Goal: Task Accomplishment & Management: Use online tool/utility

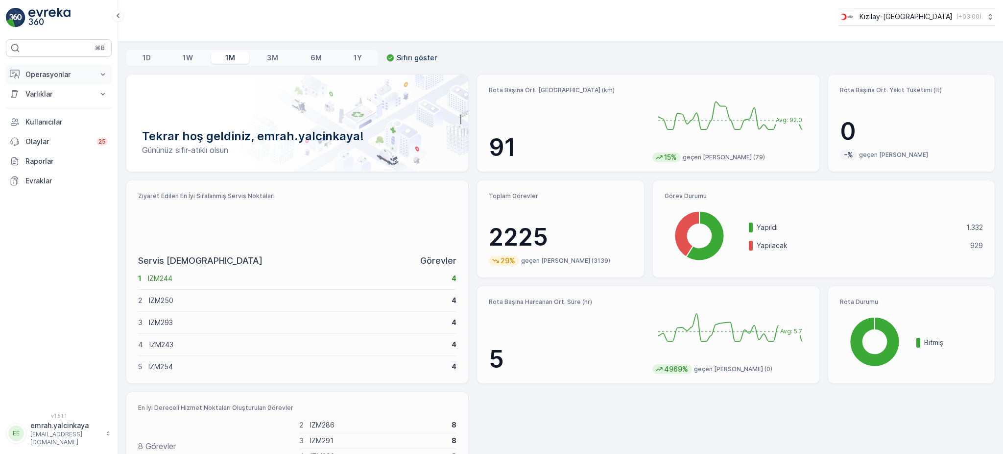
click at [28, 78] on p "Operasyonlar" at bounding box center [58, 75] width 67 height 10
click at [58, 121] on p "Rotalar & Görevler" at bounding box center [55, 119] width 61 height 10
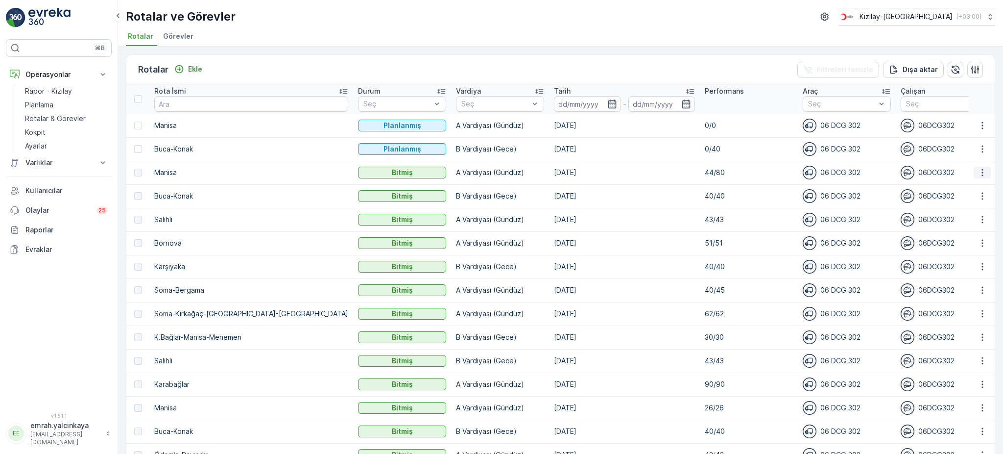
click at [982, 170] on icon "button" at bounding box center [983, 173] width 10 height 10
click at [969, 185] on span "Daha fazla ayrıntı görün" at bounding box center [960, 186] width 78 height 10
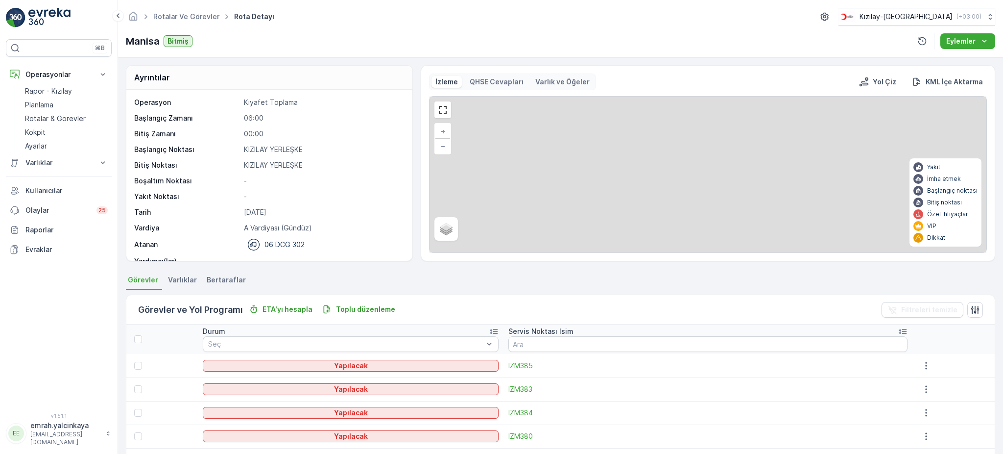
scroll to position [196, 0]
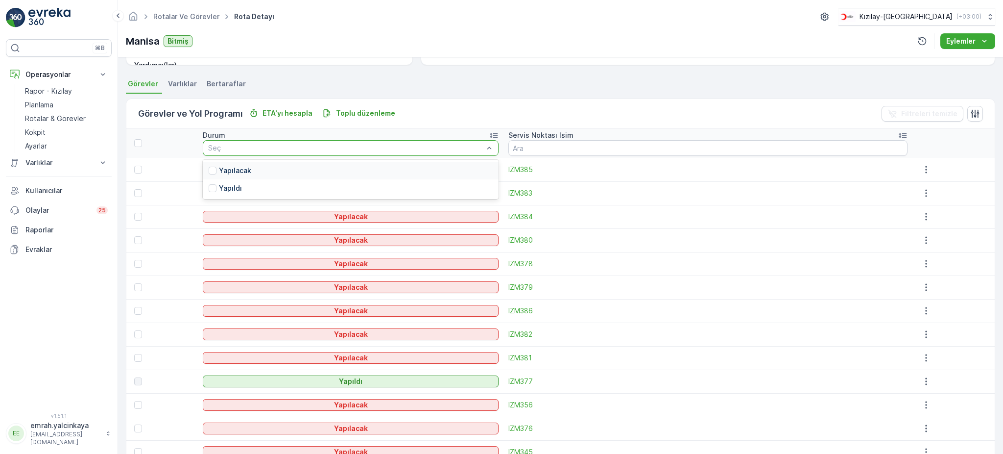
click at [494, 153] on div at bounding box center [489, 148] width 10 height 15
click at [476, 168] on div "Yapılacak" at bounding box center [350, 171] width 295 height 18
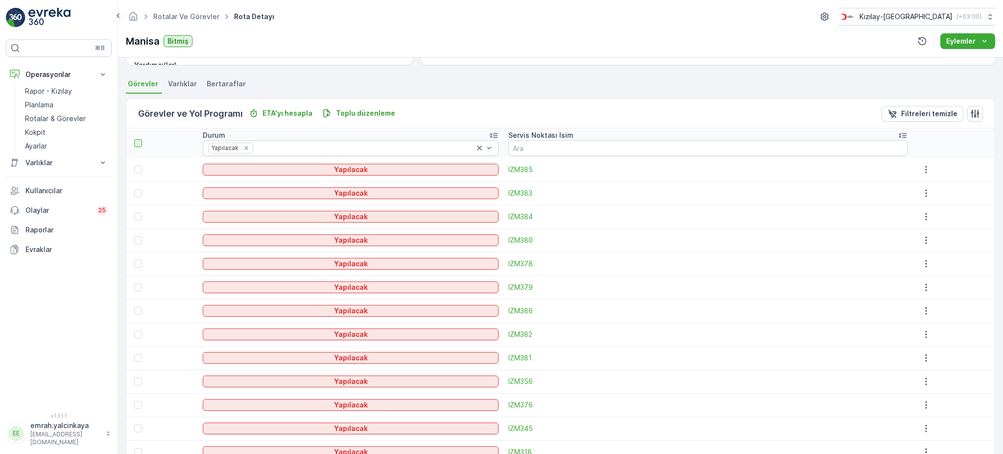
click at [136, 140] on div at bounding box center [138, 143] width 8 height 8
click at [140, 139] on input "checkbox" at bounding box center [140, 139] width 0 height 0
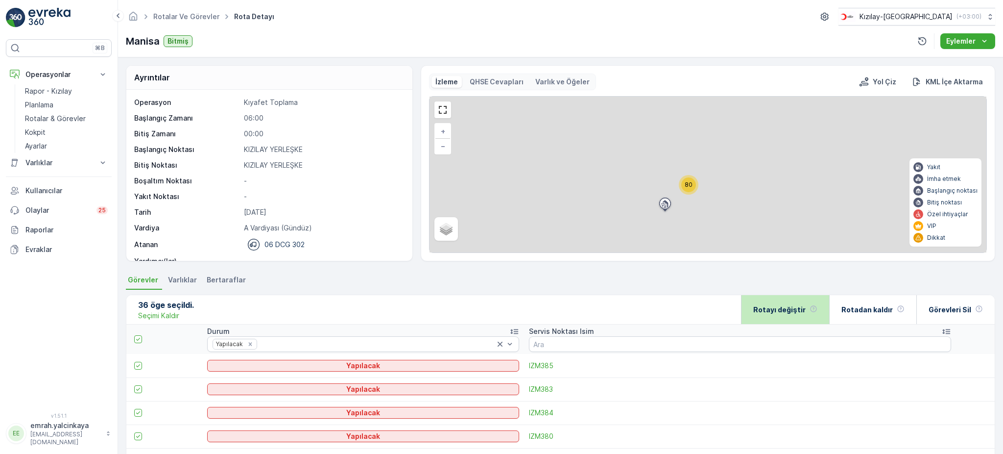
click at [805, 306] on p "Rotayı değiştir" at bounding box center [779, 310] width 52 height 10
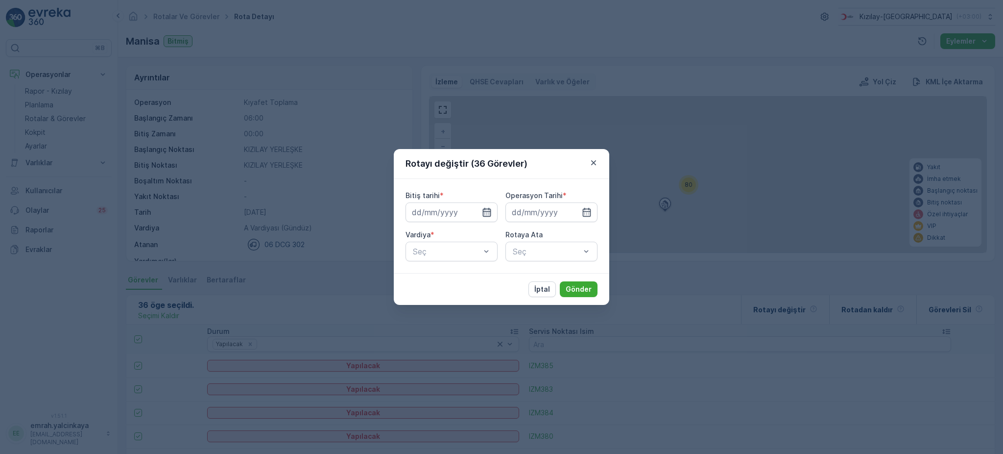
click at [487, 216] on icon "button" at bounding box center [487, 212] width 10 height 10
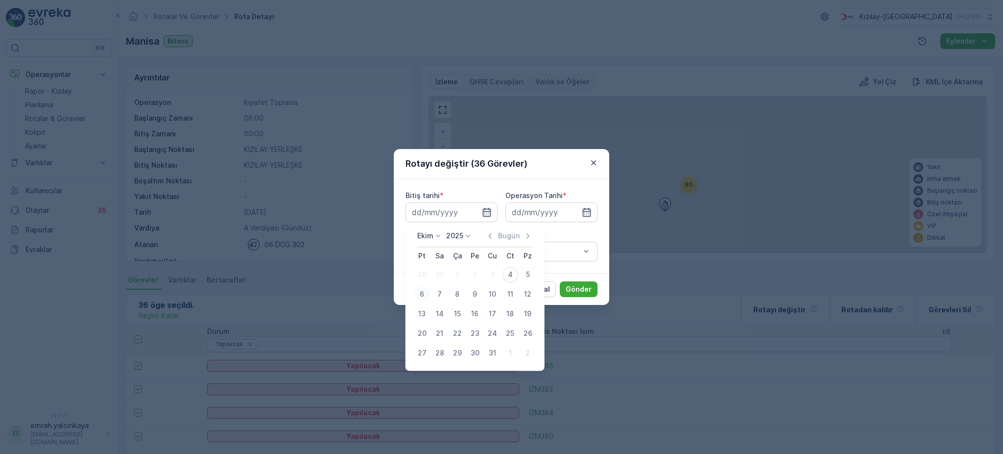
click at [422, 294] on div "6" at bounding box center [422, 294] width 16 height 16
type input "[DATE]"
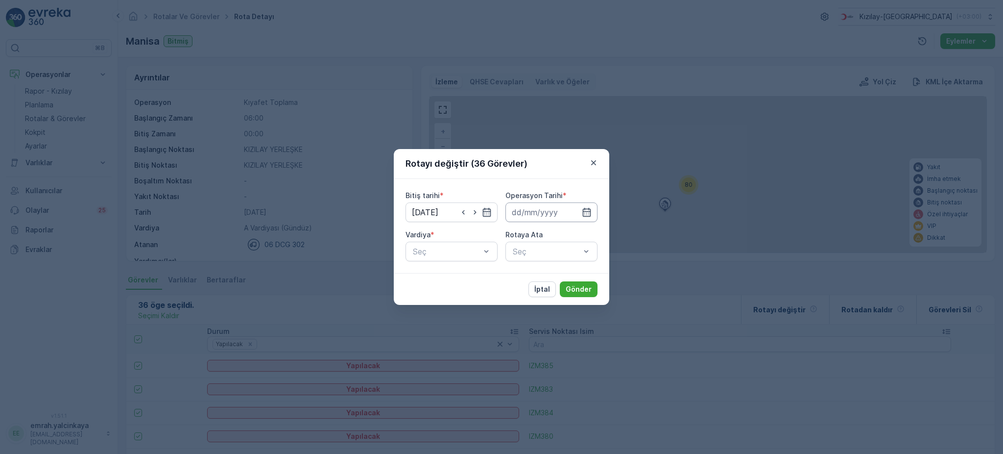
click at [540, 216] on input at bounding box center [552, 212] width 92 height 20
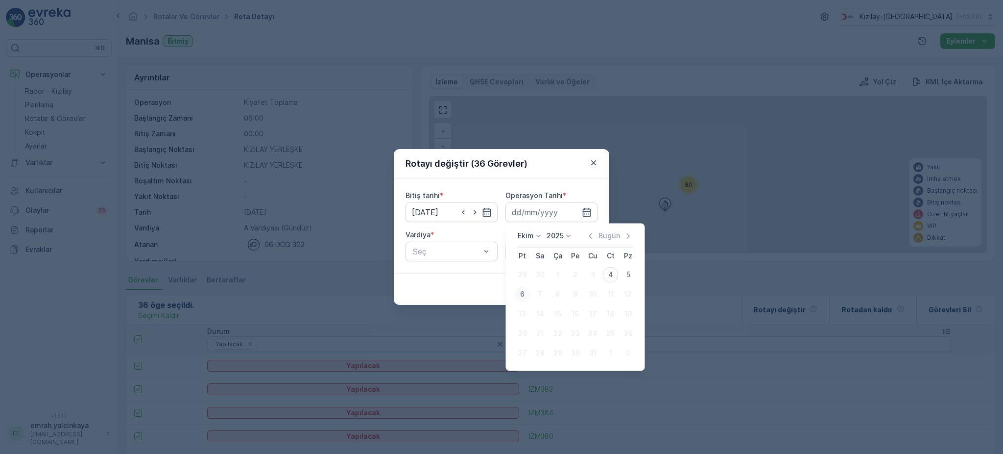
click at [520, 294] on div "6" at bounding box center [523, 294] width 16 height 16
type input "[DATE]"
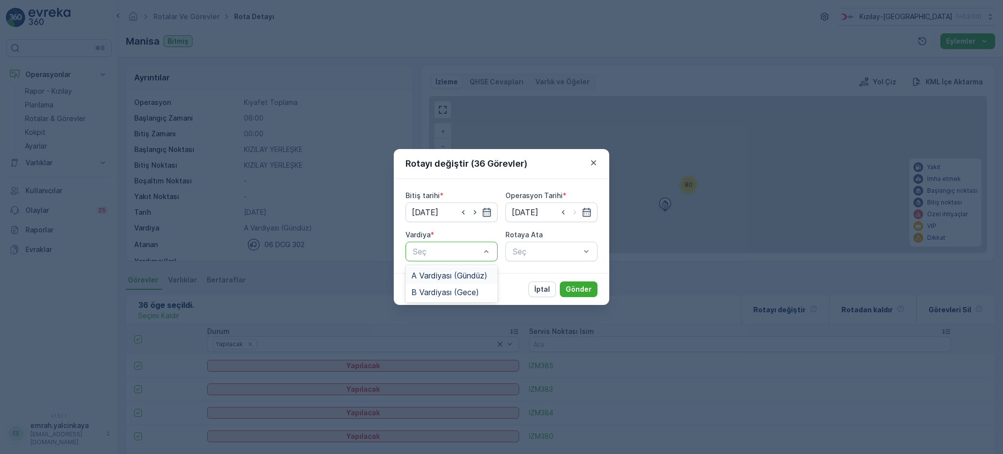
drag, startPoint x: 452, startPoint y: 273, endPoint x: 551, endPoint y: 262, distance: 100.0
click at [452, 273] on span "A Vardiyası (Gündüz)" at bounding box center [449, 275] width 76 height 9
click at [544, 250] on div "Seç" at bounding box center [552, 251] width 92 height 20
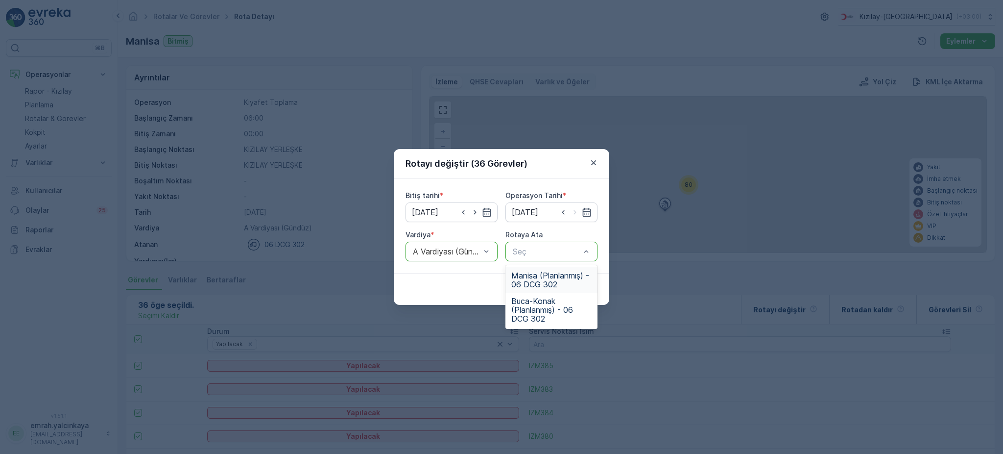
click at [591, 250] on div "Seç" at bounding box center [552, 251] width 92 height 20
click at [577, 279] on span "Manisa (Planlanmış) - 06 DCG 302" at bounding box center [551, 280] width 80 height 18
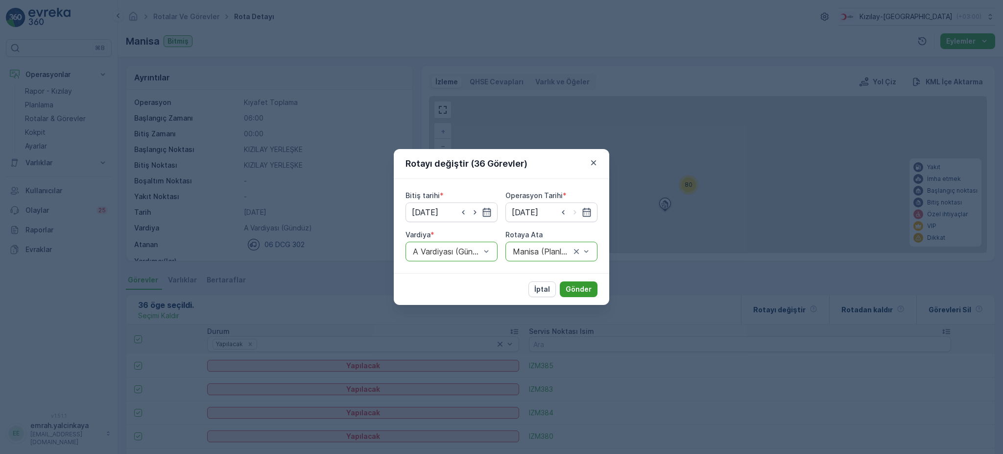
click at [584, 285] on p "Gönder" at bounding box center [579, 289] width 26 height 10
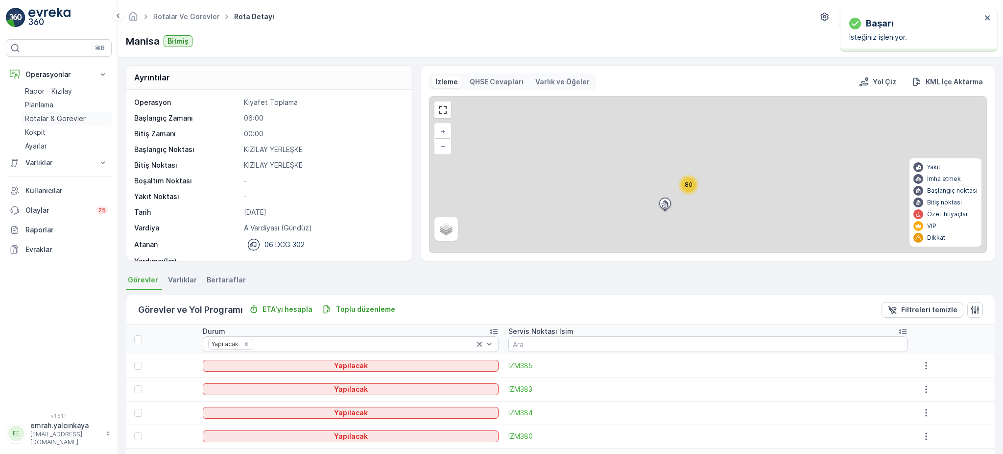
click at [52, 122] on p "Rotalar & Görevler" at bounding box center [55, 119] width 61 height 10
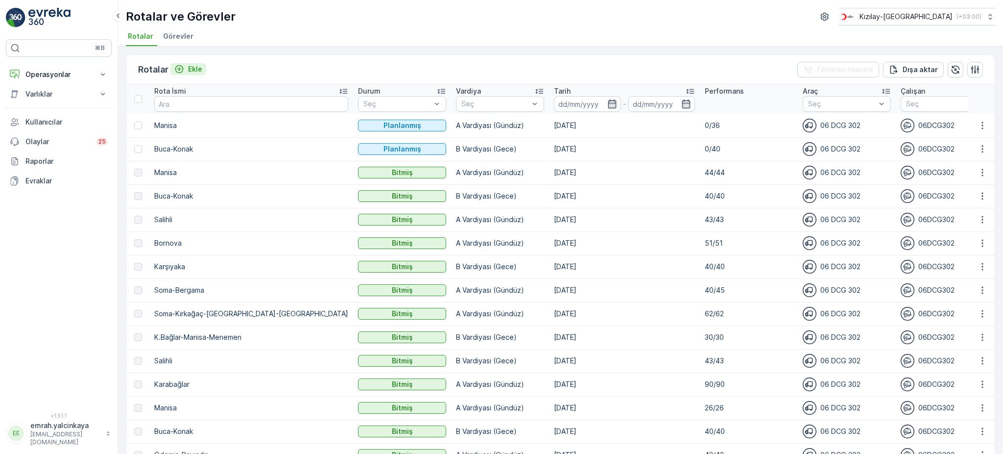
click at [185, 70] on div "Ekle" at bounding box center [188, 69] width 28 height 10
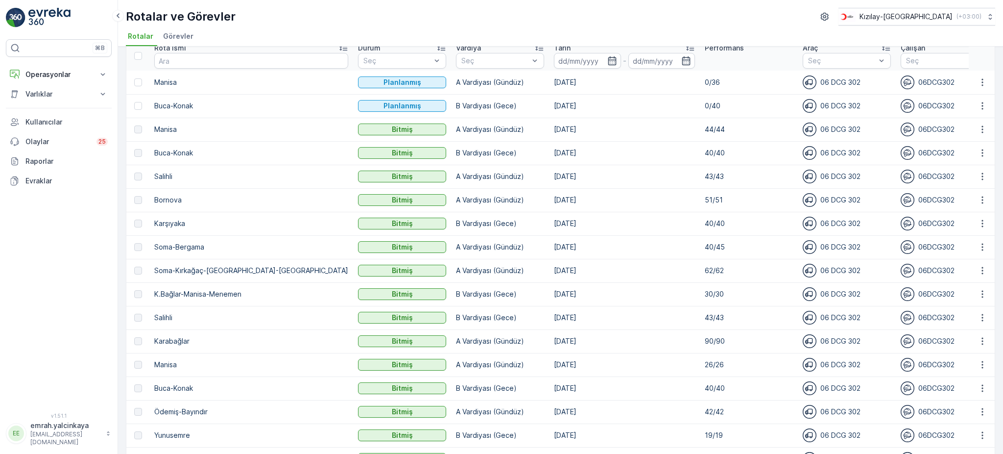
scroll to position [65, 0]
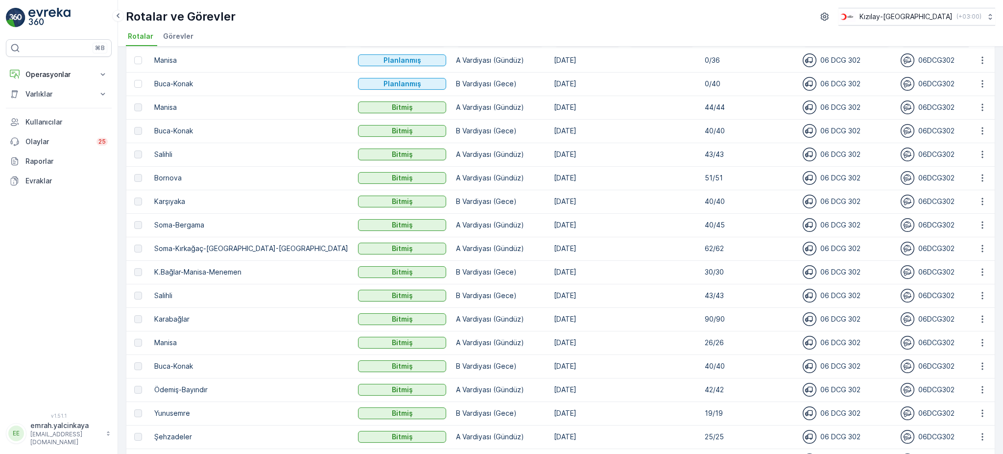
click at [180, 319] on p "Karabağlar" at bounding box center [251, 319] width 194 height 10
copy p "Karabağlar"
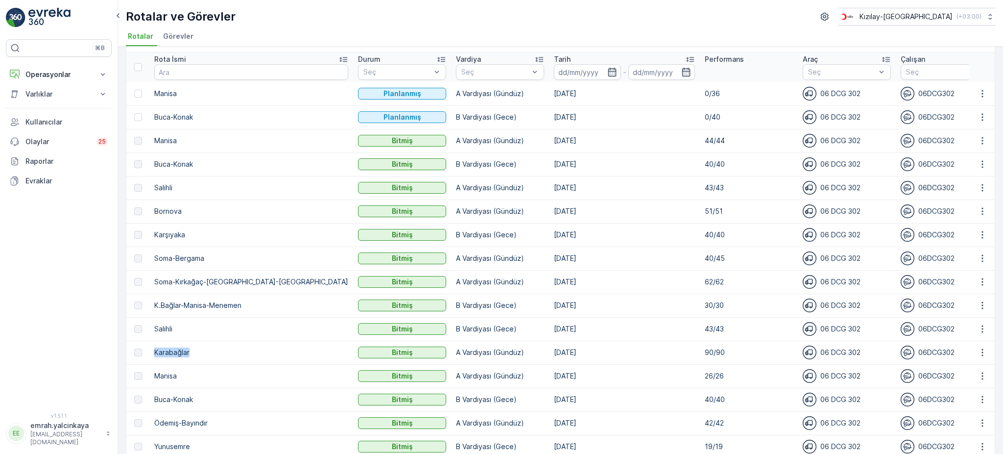
scroll to position [0, 0]
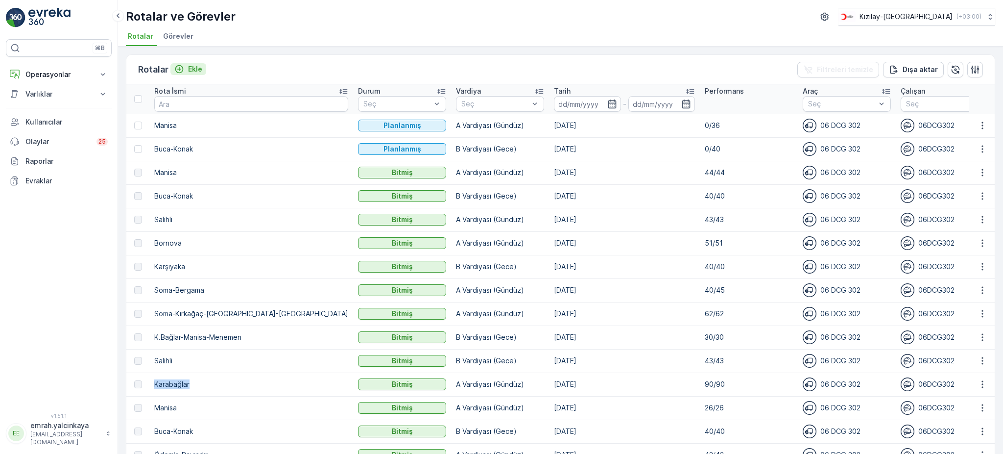
click at [181, 72] on icon "Ekle" at bounding box center [179, 69] width 10 height 10
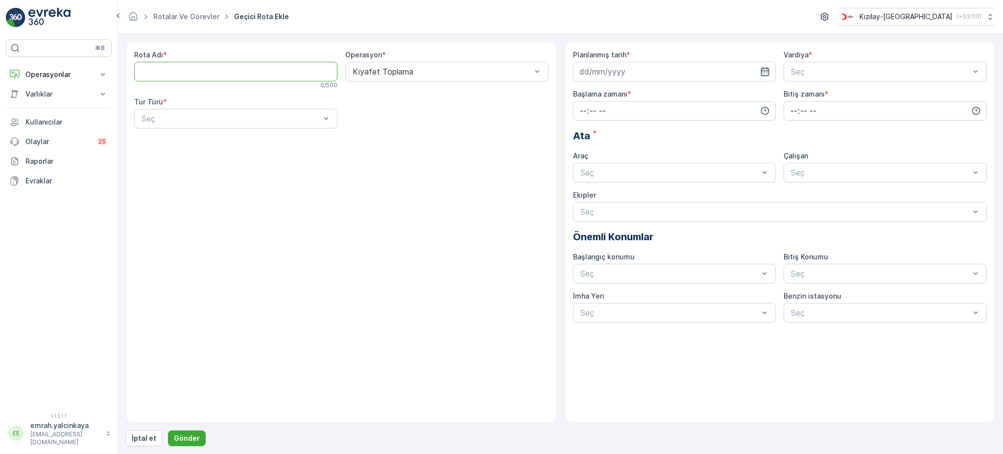
paste Adı "Karabağlar"
type Adı "Karabağlar"
click at [204, 146] on div "Statik" at bounding box center [236, 142] width 192 height 9
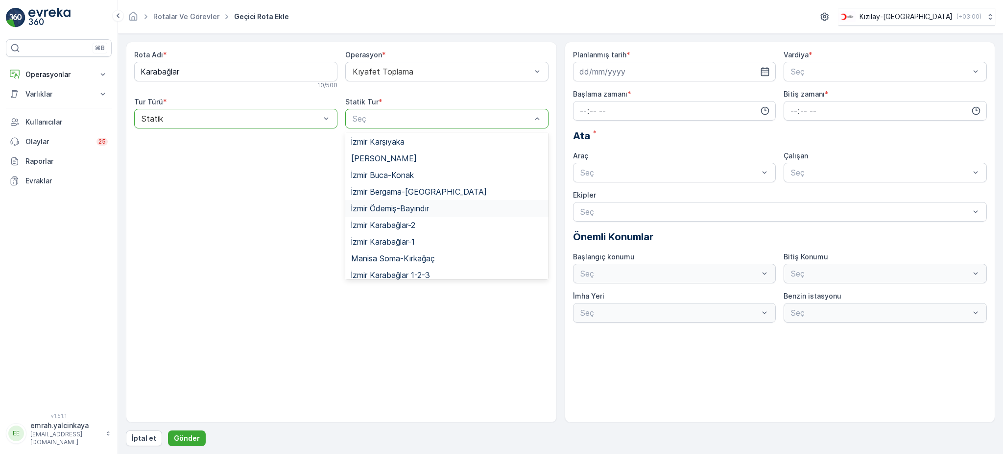
scroll to position [65, 0]
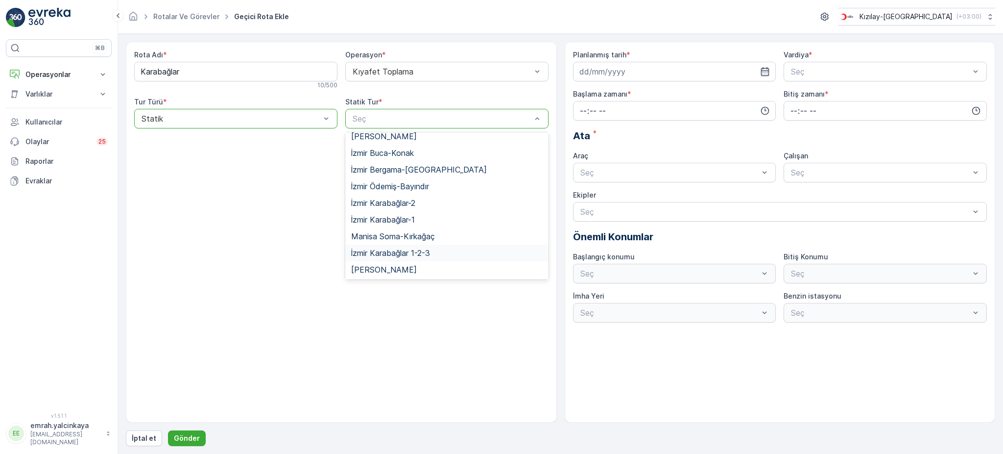
click at [456, 248] on div "İzmir Karabağlar 1-2-3" at bounding box center [447, 252] width 192 height 9
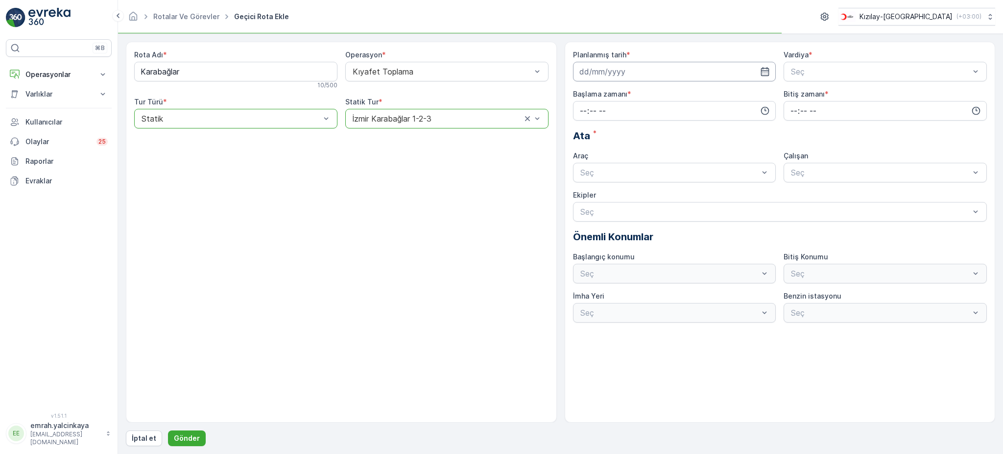
click at [597, 73] on input at bounding box center [674, 72] width 203 height 20
click at [609, 155] on div "7" at bounding box center [607, 154] width 16 height 16
type input "[DATE]"
drag, startPoint x: 817, startPoint y: 88, endPoint x: 769, endPoint y: 111, distance: 53.5
click at [816, 90] on div "A Vardiyası (Gündüz)" at bounding box center [885, 95] width 203 height 17
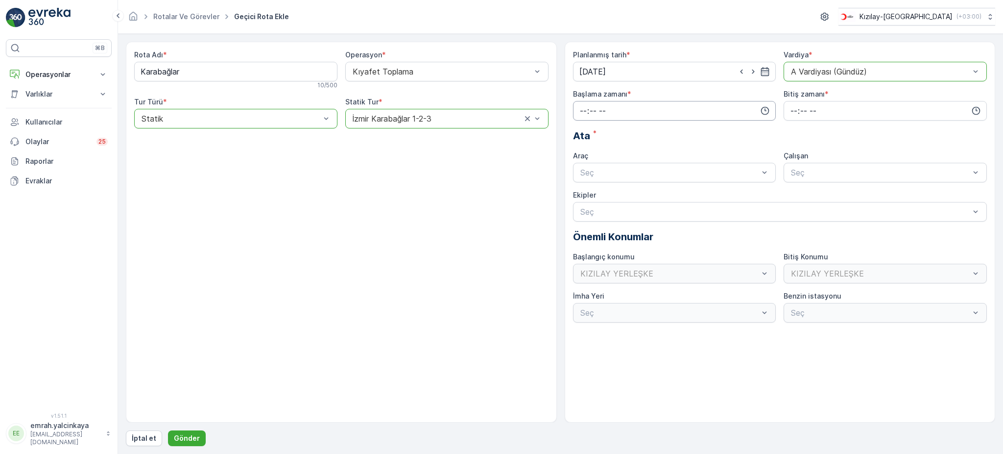
click at [711, 112] on input "time" at bounding box center [674, 111] width 203 height 20
click at [580, 212] on span "06" at bounding box center [583, 210] width 9 height 10
type input "06:00"
click at [788, 112] on input "time" at bounding box center [885, 111] width 203 height 20
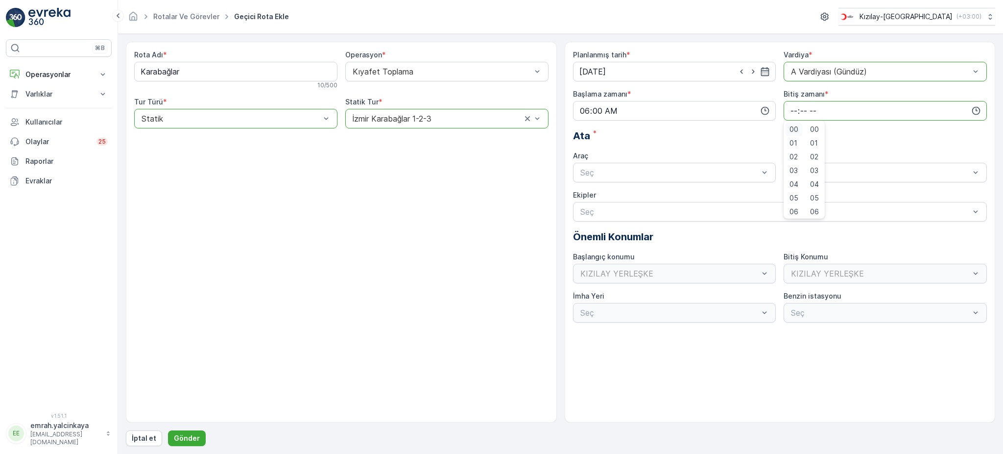
click at [796, 132] on span "00" at bounding box center [794, 129] width 9 height 10
type input "00:00"
click at [680, 197] on div "06 DCG 302" at bounding box center [675, 196] width 192 height 9
drag, startPoint x: 813, startPoint y: 192, endPoint x: 776, endPoint y: 202, distance: 38.2
click at [814, 192] on span "06DCG302" at bounding box center [810, 196] width 41 height 9
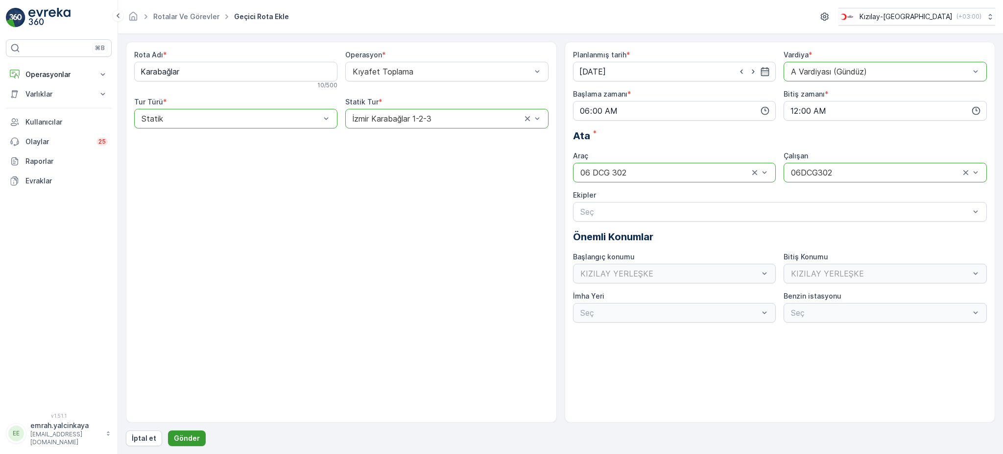
click at [188, 430] on button "Gönder" at bounding box center [187, 438] width 38 height 16
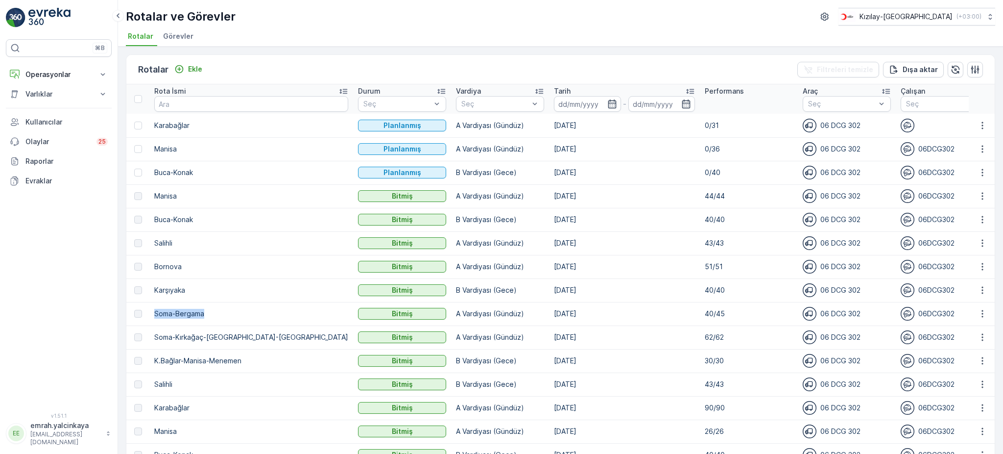
drag, startPoint x: 154, startPoint y: 312, endPoint x: 213, endPoint y: 308, distance: 58.9
click at [213, 308] on td "Soma-Bergama" at bounding box center [251, 314] width 204 height 24
drag, startPoint x: 197, startPoint y: 314, endPoint x: 181, endPoint y: 319, distance: 16.9
click at [181, 319] on td "Soma-Bergama" at bounding box center [251, 314] width 204 height 24
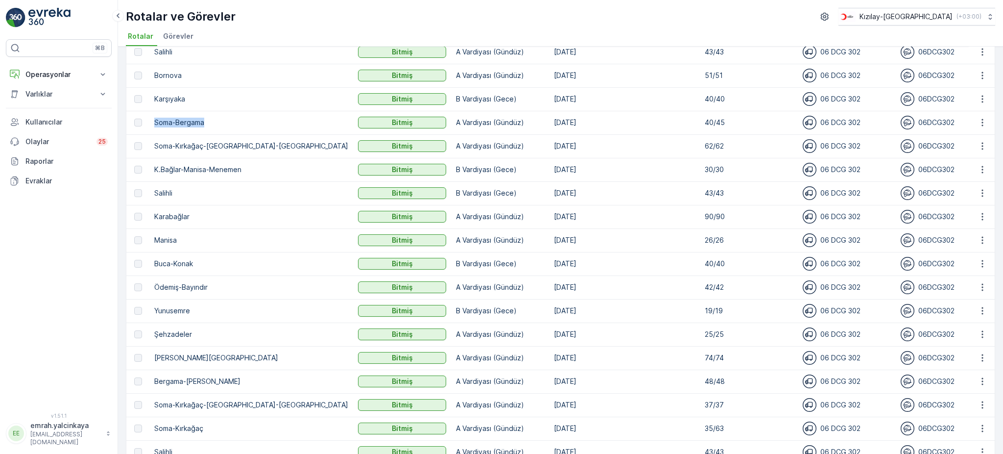
scroll to position [196, 0]
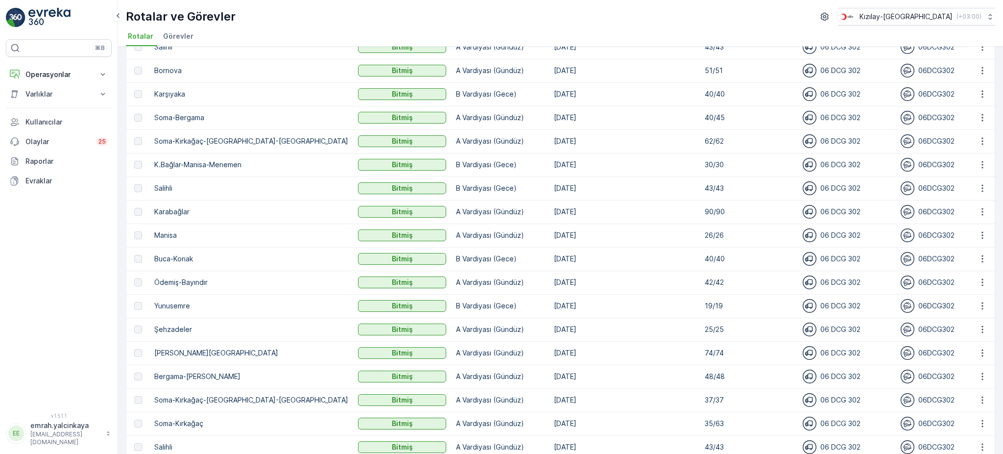
click at [194, 279] on p "Ödemiş-Bayındır" at bounding box center [251, 282] width 194 height 10
copy p "Ödemiş-Bayındır"
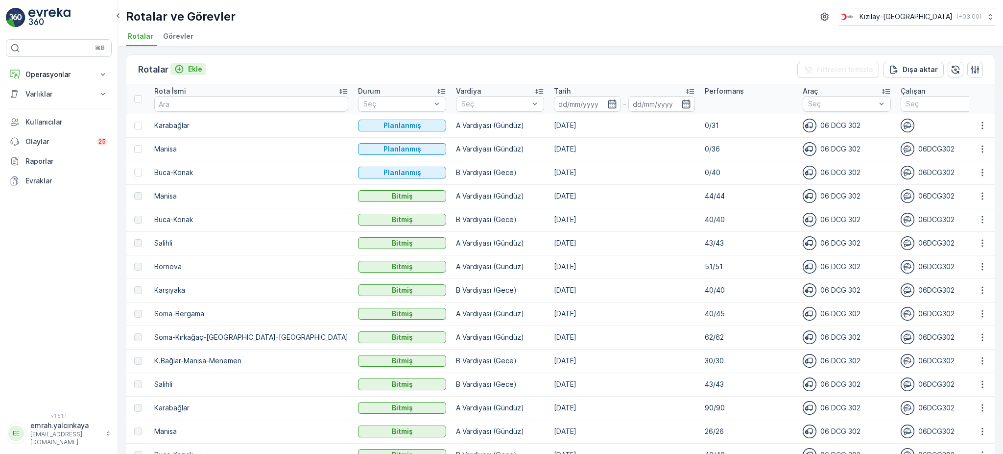
click at [187, 66] on div "Ekle" at bounding box center [188, 69] width 28 height 10
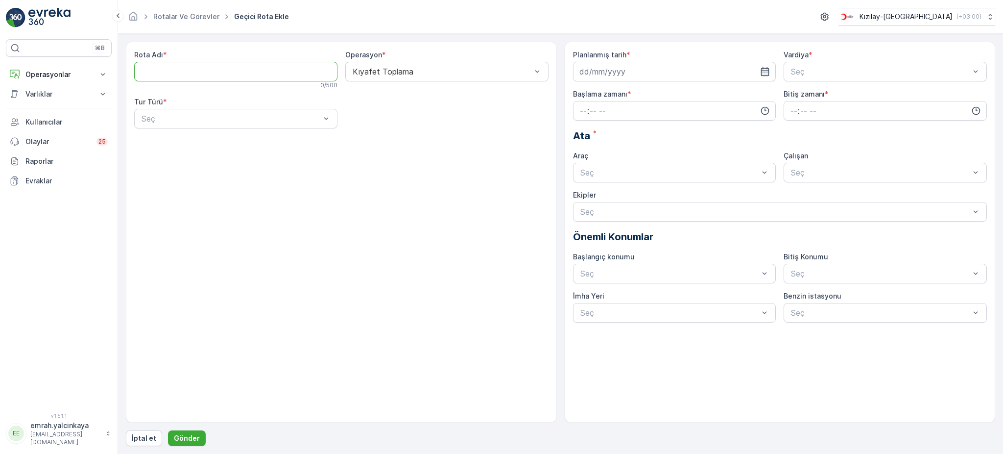
paste Adı "Ödemiş-Bayındır"
type Adı "Ödemiş-Bayındır"
click at [197, 148] on div "Statik" at bounding box center [235, 142] width 203 height 17
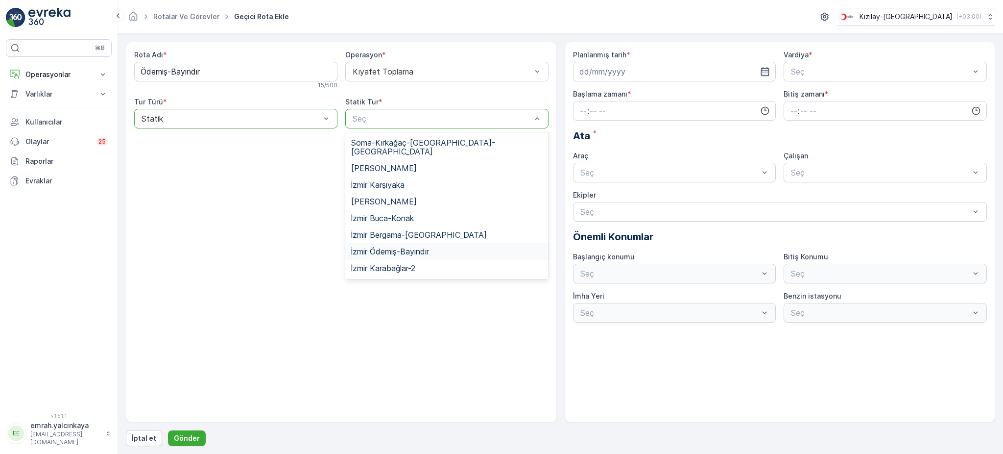
click at [447, 247] on div "İzmir Ödemiş-Bayındır" at bounding box center [447, 251] width 192 height 9
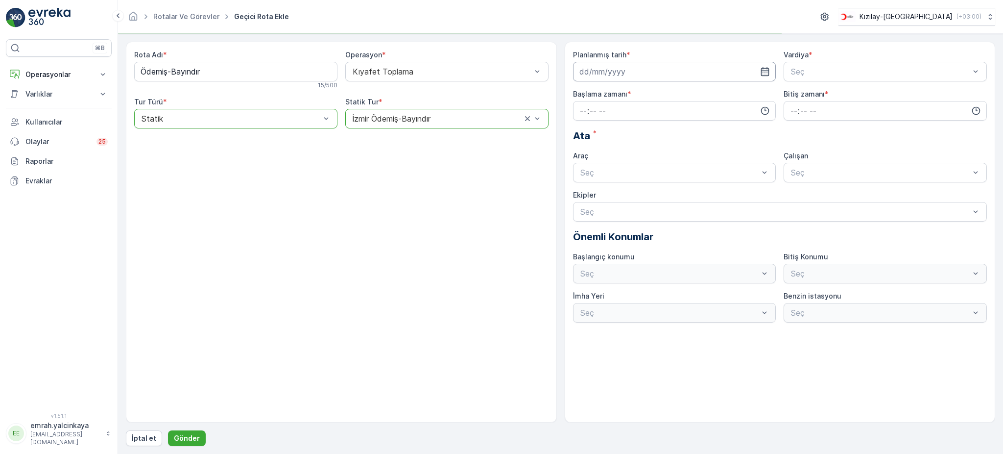
click at [636, 66] on input at bounding box center [674, 72] width 203 height 20
click at [623, 154] on div "8" at bounding box center [625, 154] width 16 height 16
type input "[DATE]"
click at [799, 80] on div "Seç" at bounding box center [885, 72] width 203 height 20
drag, startPoint x: 796, startPoint y: 91, endPoint x: 771, endPoint y: 99, distance: 27.4
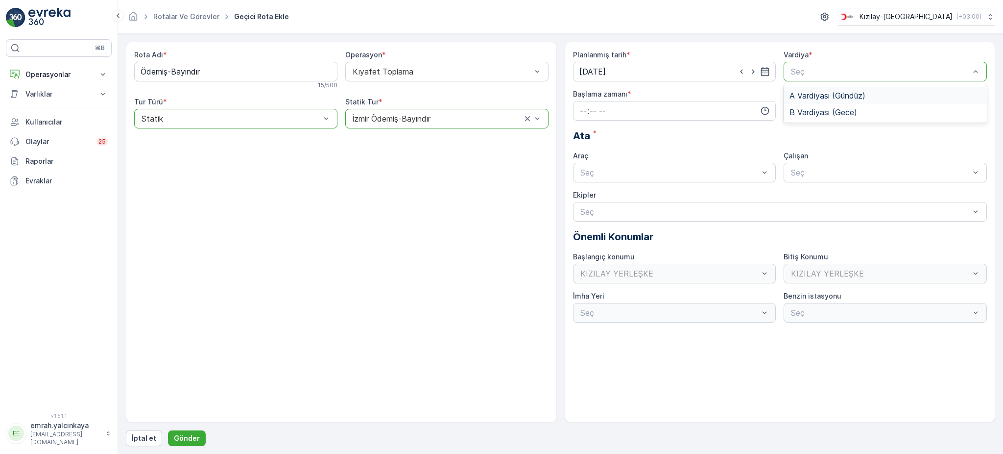
click at [796, 91] on span "A Vardiyası (Gündüz)" at bounding box center [828, 95] width 76 height 9
click at [723, 113] on input "time" at bounding box center [674, 111] width 203 height 20
click at [583, 213] on span "06" at bounding box center [583, 210] width 9 height 10
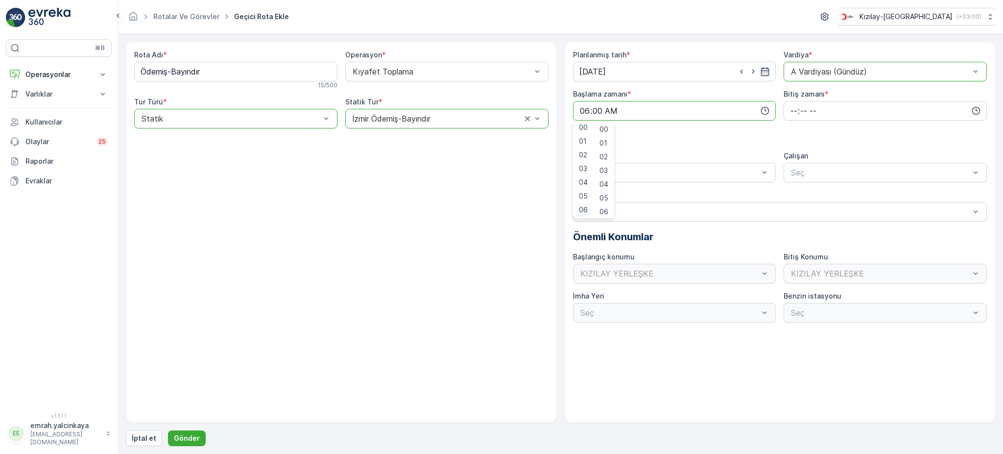
type input "06:00"
click at [793, 110] on input "time" at bounding box center [885, 111] width 203 height 20
click at [792, 202] on span "15" at bounding box center [794, 205] width 8 height 10
type input "15:00"
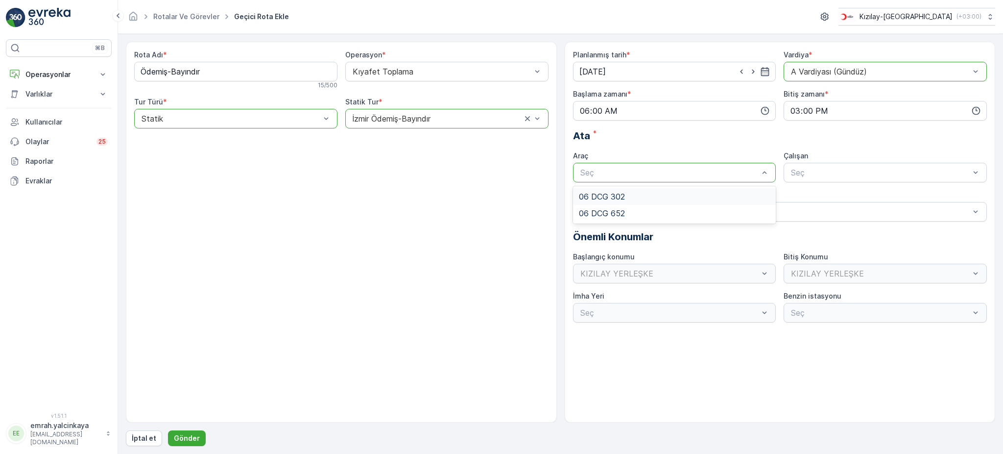
click at [679, 198] on div "06 DCG 302" at bounding box center [675, 196] width 192 height 9
click at [800, 179] on div "Seç" at bounding box center [885, 173] width 203 height 20
click at [794, 189] on div "06DCG302" at bounding box center [885, 196] width 203 height 17
click at [198, 439] on button "Gönder" at bounding box center [187, 438] width 38 height 16
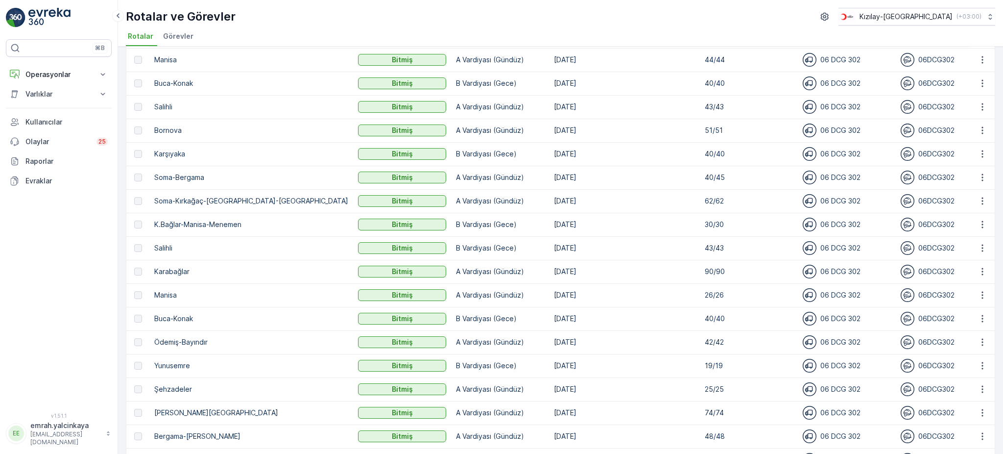
scroll to position [130, 0]
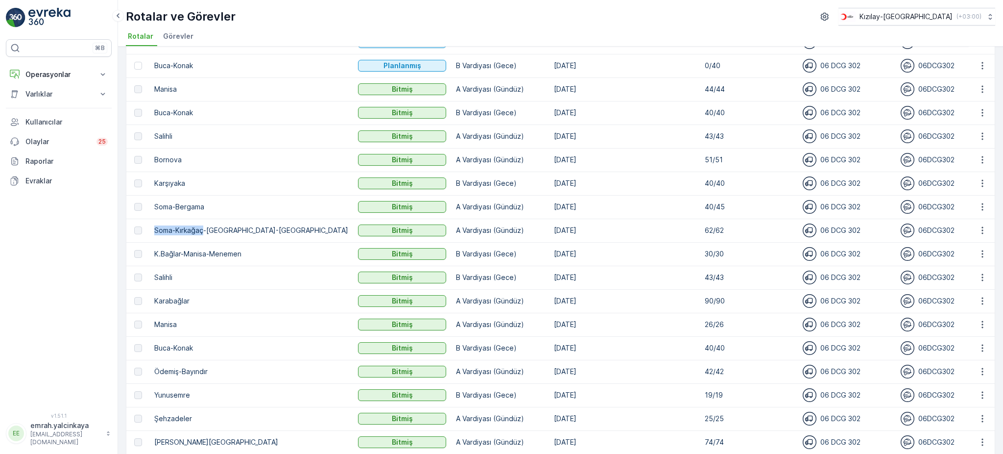
drag, startPoint x: 154, startPoint y: 225, endPoint x: 204, endPoint y: 232, distance: 50.4
click at [204, 232] on p "Soma-Kırkağaç-Bergama-Menemen" at bounding box center [251, 230] width 194 height 10
copy p "Soma-Kırkağaç"
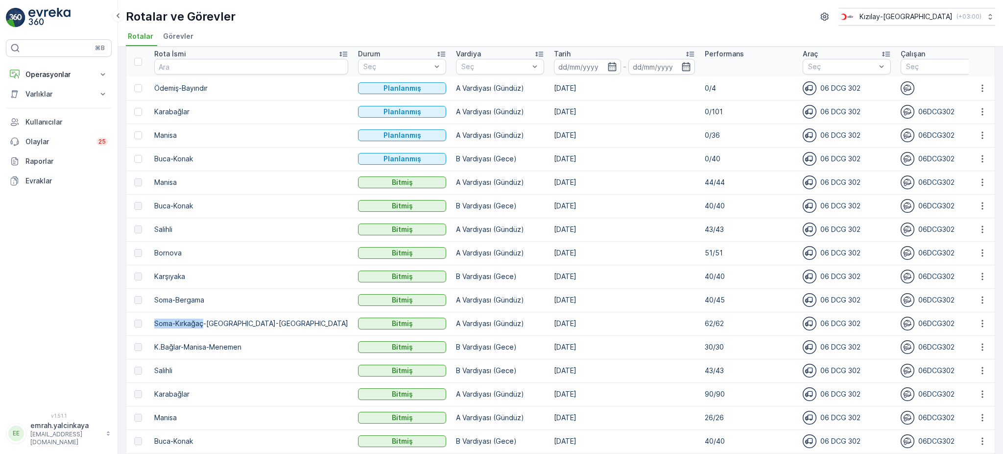
scroll to position [0, 0]
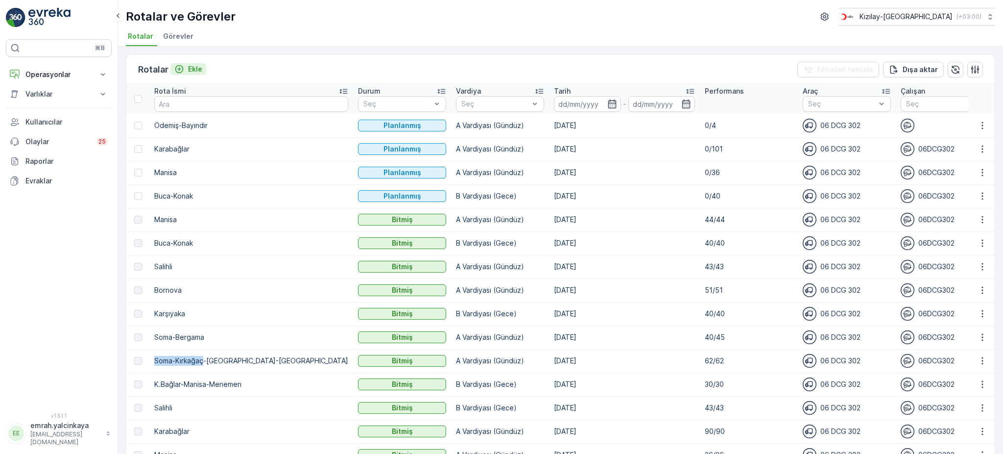
click at [192, 71] on p "Ekle" at bounding box center [195, 69] width 14 height 10
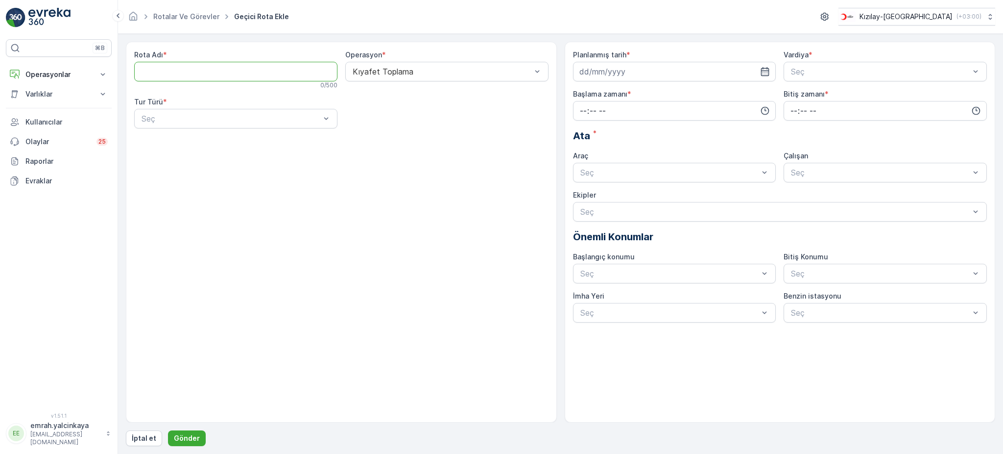
paste Adı "Soma-Kırkağaç"
type Adı "Soma-Kırkağaç"
click at [205, 140] on div "Statik" at bounding box center [236, 142] width 192 height 9
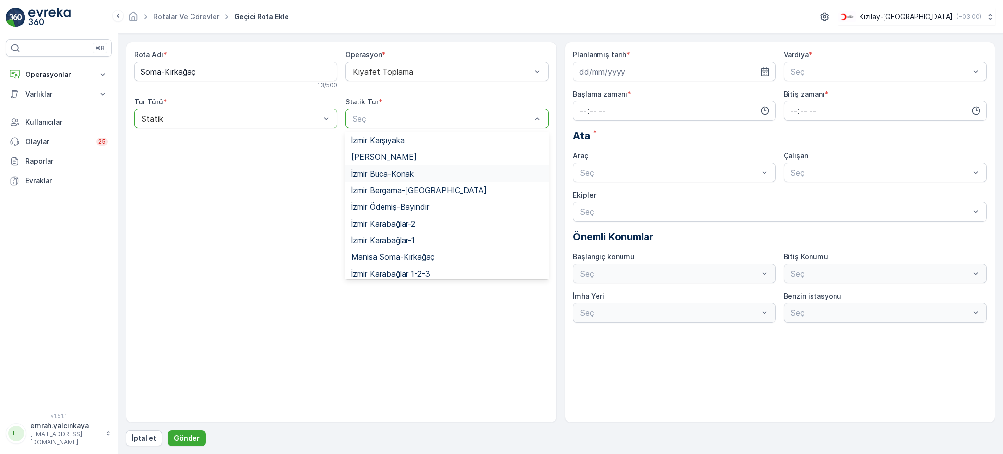
scroll to position [65, 0]
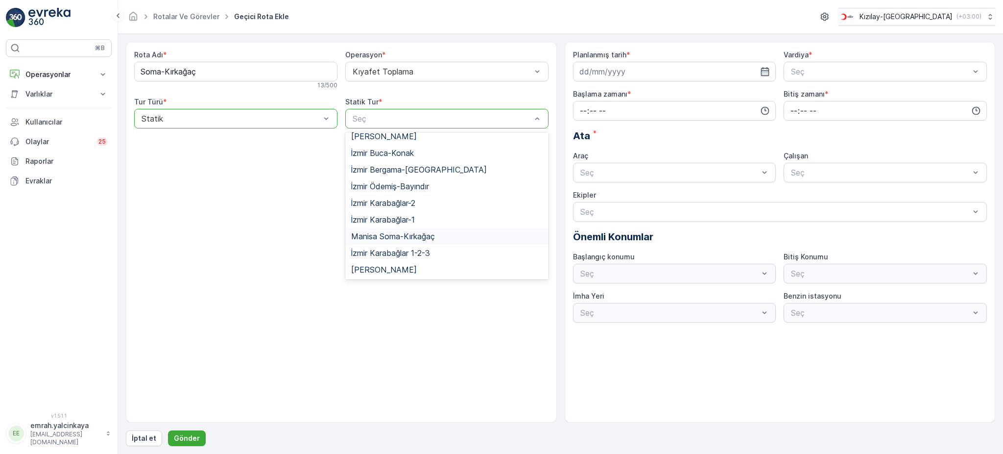
click at [413, 232] on span "Manisa Soma-Kırkağaç" at bounding box center [393, 236] width 84 height 9
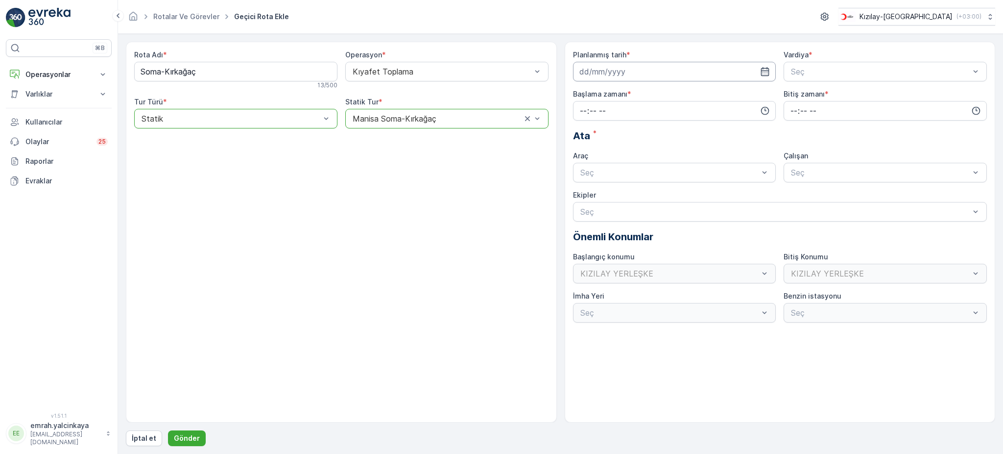
click at [596, 76] on input at bounding box center [674, 72] width 203 height 20
click at [627, 156] on div "8" at bounding box center [625, 154] width 16 height 16
type input "08.10.2025"
drag, startPoint x: 832, startPoint y: 110, endPoint x: 803, endPoint y: 114, distance: 28.8
click at [826, 113] on span "B Vardiyası (Gece)" at bounding box center [824, 112] width 68 height 9
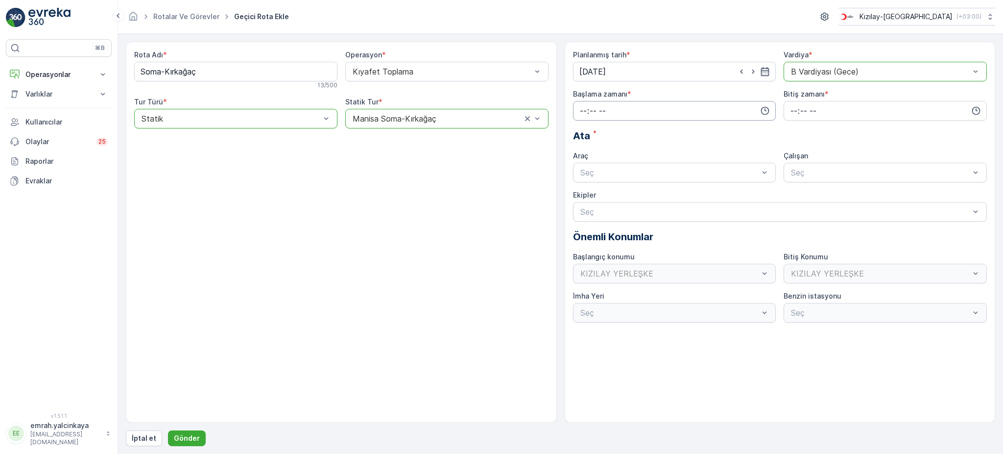
click at [675, 114] on input "time" at bounding box center [674, 111] width 203 height 20
click at [581, 141] on span "15" at bounding box center [583, 137] width 8 height 10
click at [605, 209] on span "30" at bounding box center [604, 210] width 8 height 10
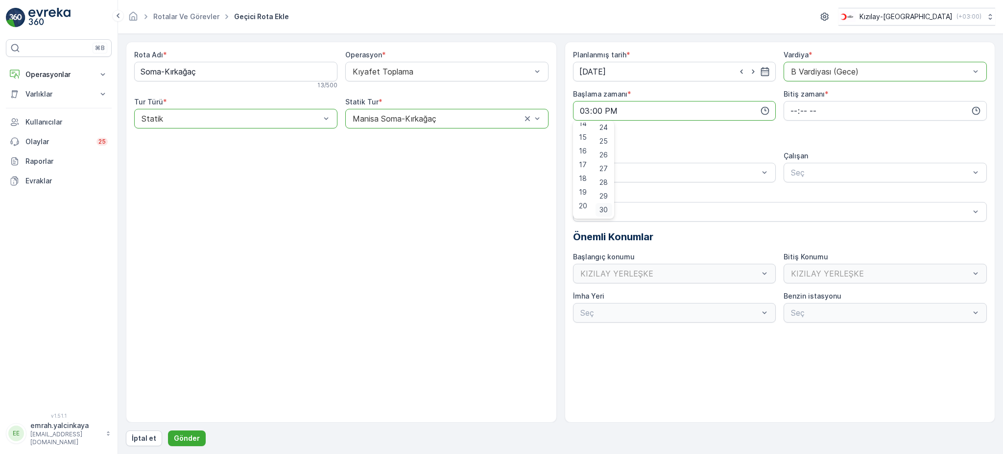
type input "15:30"
click at [795, 111] on input "time" at bounding box center [885, 111] width 203 height 20
click at [797, 127] on span "00" at bounding box center [794, 129] width 9 height 10
type input "00:00"
click at [652, 180] on div "Seç" at bounding box center [674, 173] width 203 height 20
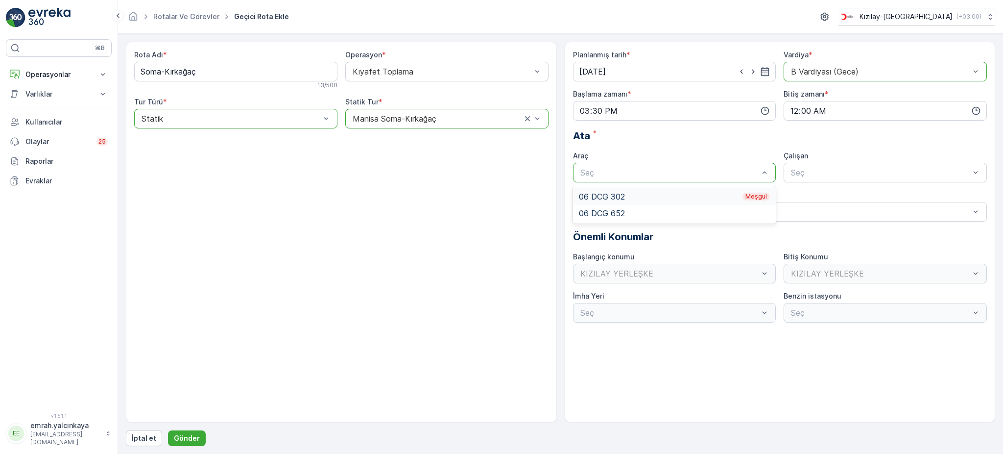
click at [639, 198] on div "06 DCG 302 Meşgul" at bounding box center [675, 196] width 192 height 9
drag, startPoint x: 814, startPoint y: 193, endPoint x: 730, endPoint y: 224, distance: 89.1
click at [813, 194] on span "06DCG302" at bounding box center [810, 196] width 41 height 9
click at [190, 441] on p "Gönder" at bounding box center [187, 438] width 26 height 10
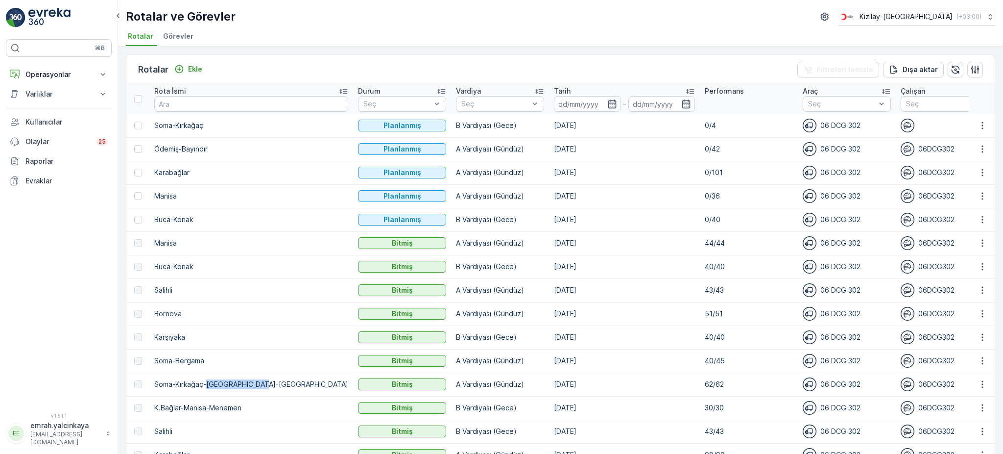
drag, startPoint x: 208, startPoint y: 381, endPoint x: 272, endPoint y: 385, distance: 64.8
click at [272, 385] on td "Soma-Kırkağaç-Bergama-Menemen" at bounding box center [251, 384] width 204 height 24
copy p "Bergama-Menemen"
click at [195, 65] on p "Ekle" at bounding box center [195, 69] width 14 height 10
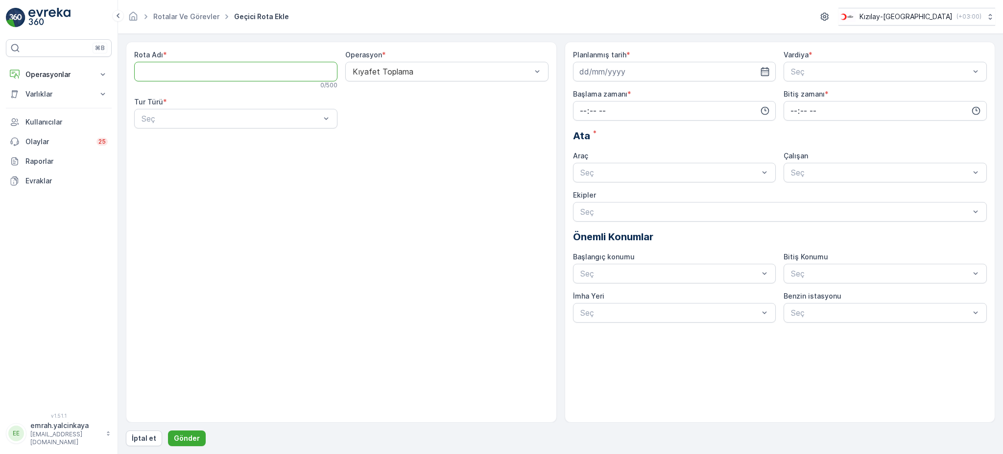
paste Adı "Bergama-Menemen"
type Adı "Bergama-Menemen"
click at [189, 124] on div "Seç" at bounding box center [235, 119] width 203 height 20
click at [199, 142] on div "Statik" at bounding box center [236, 142] width 192 height 9
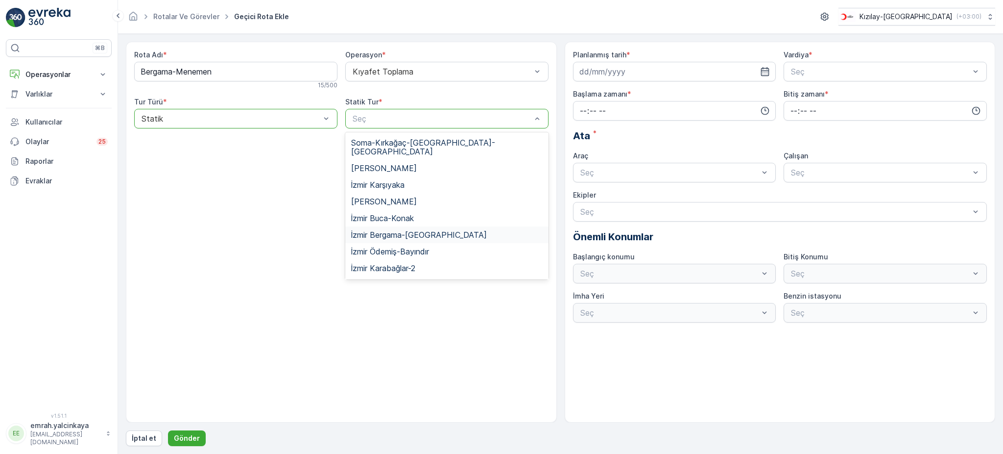
click at [422, 230] on span "İzmir Bergama-Menemen" at bounding box center [419, 234] width 136 height 9
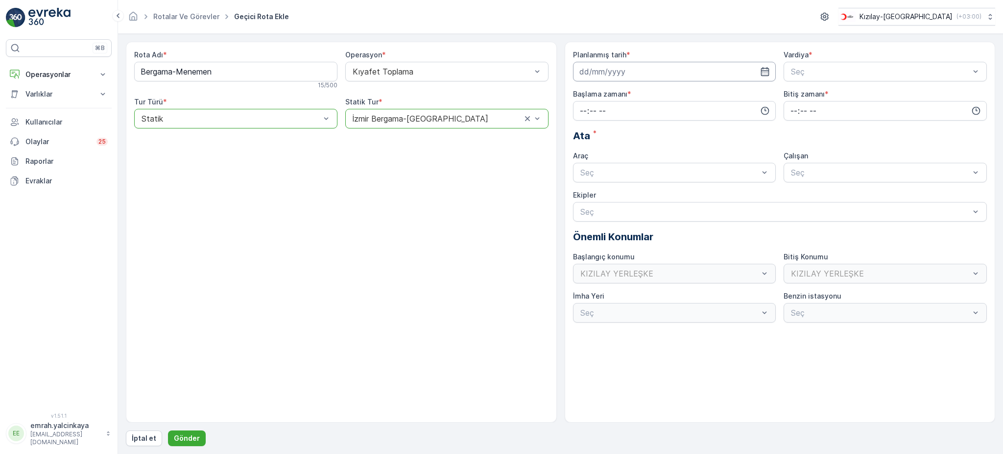
click at [630, 70] on input at bounding box center [674, 72] width 203 height 20
drag, startPoint x: 640, startPoint y: 153, endPoint x: 767, endPoint y: 131, distance: 128.2
click at [640, 153] on div "9" at bounding box center [642, 154] width 16 height 16
type input "09.10.2025"
drag, startPoint x: 815, startPoint y: 91, endPoint x: 805, endPoint y: 92, distance: 9.8
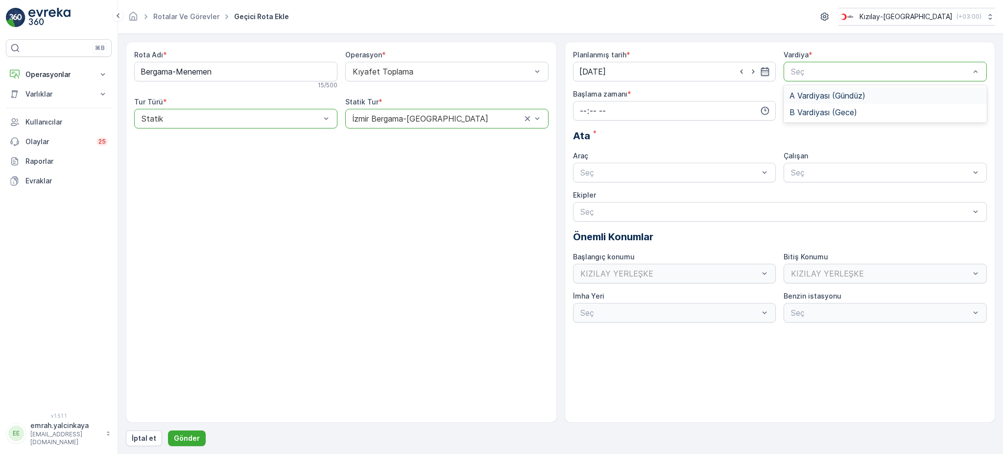
click at [815, 92] on span "A Vardiyası (Gündüz)" at bounding box center [828, 95] width 76 height 9
click at [663, 111] on input "time" at bounding box center [674, 111] width 203 height 20
click at [584, 208] on span "06" at bounding box center [583, 210] width 9 height 10
type input "06:00"
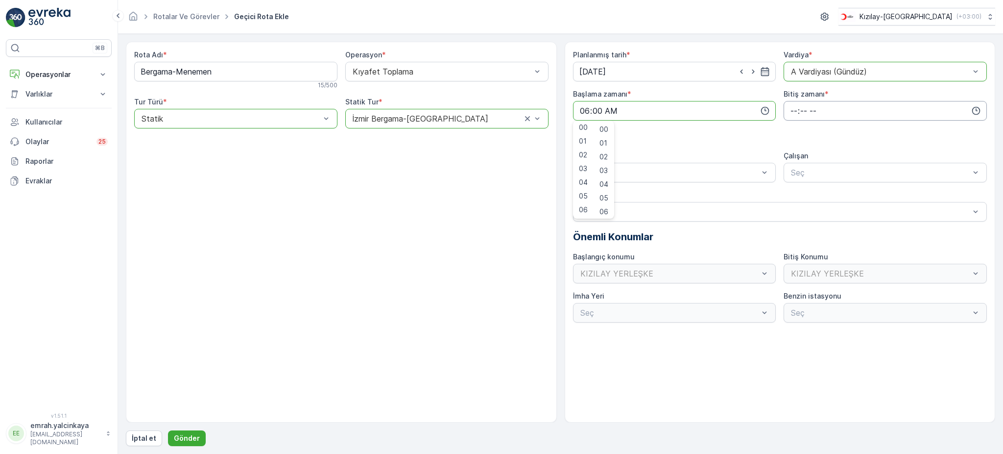
click at [791, 116] on input "time" at bounding box center [885, 111] width 203 height 20
click at [796, 134] on span "15" at bounding box center [794, 134] width 8 height 10
type input "15:00"
drag, startPoint x: 706, startPoint y: 190, endPoint x: 739, endPoint y: 193, distance: 32.9
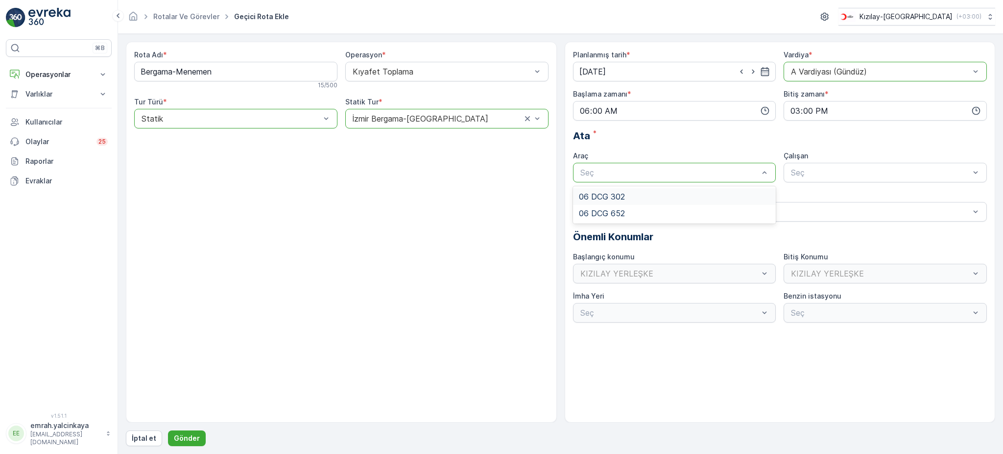
click at [705, 191] on div "06 DCG 302" at bounding box center [674, 196] width 203 height 17
drag, startPoint x: 820, startPoint y: 192, endPoint x: 818, endPoint y: 186, distance: 6.1
click at [819, 193] on span "06DCG302" at bounding box center [810, 196] width 41 height 9
click at [189, 438] on p "Gönder" at bounding box center [187, 438] width 26 height 10
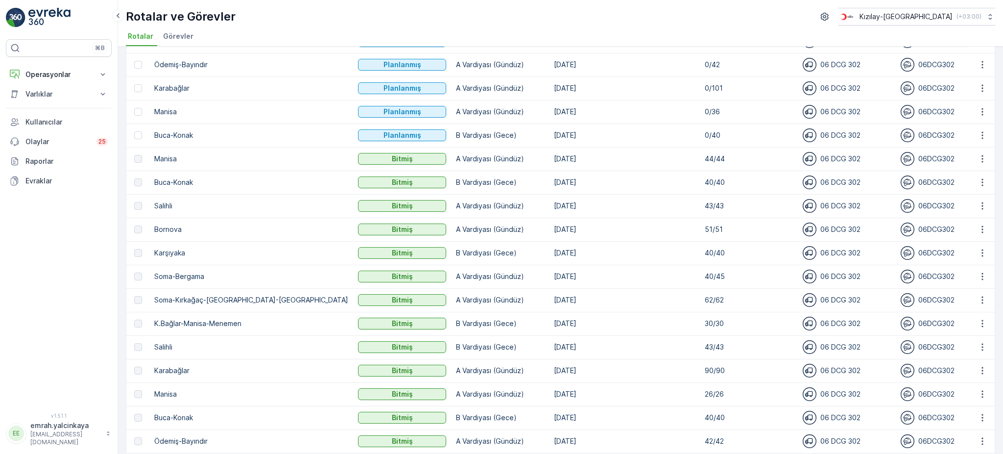
scroll to position [130, 0]
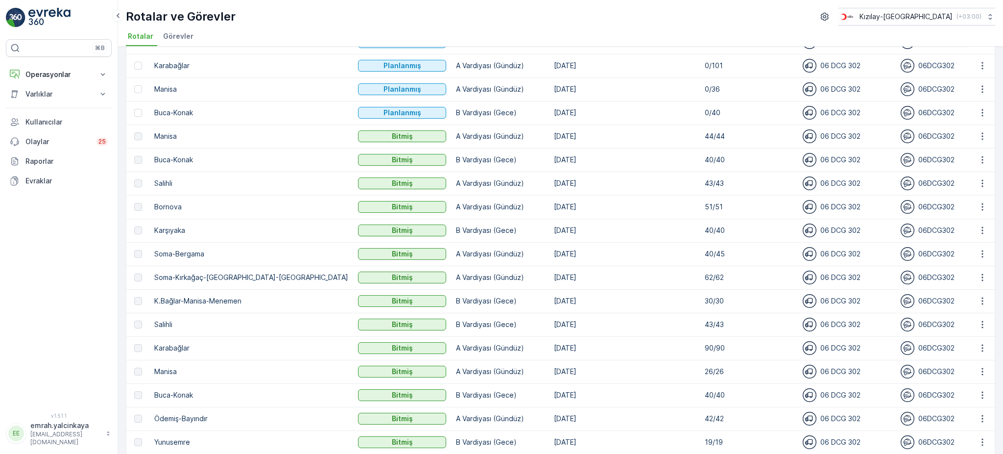
click at [167, 322] on p "Salihli" at bounding box center [251, 324] width 194 height 10
copy p "Salihli"
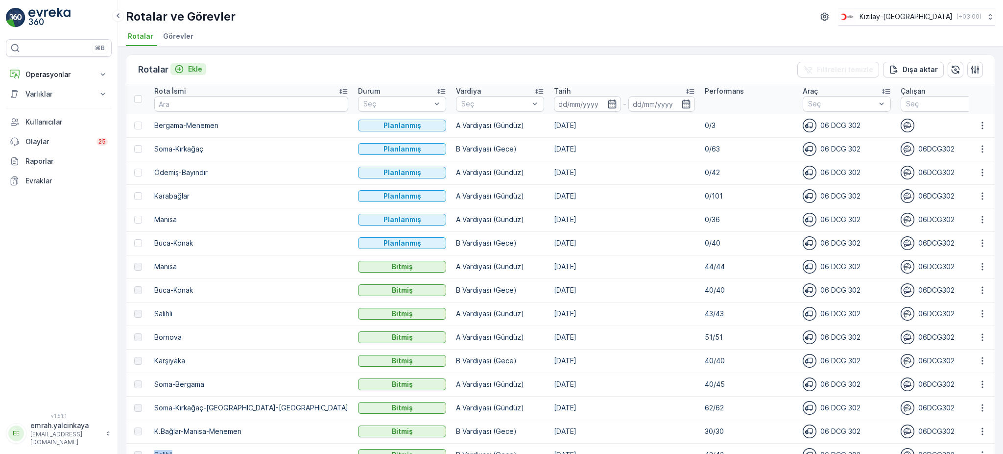
click at [192, 66] on p "Ekle" at bounding box center [195, 69] width 14 height 10
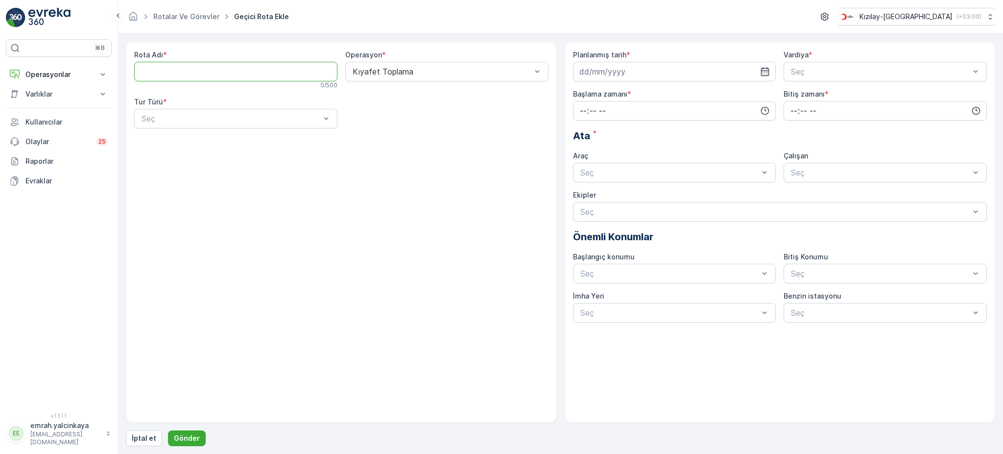
paste Adı "Salihli"
type Adı "Salihli"
click at [186, 125] on div "Seç" at bounding box center [235, 119] width 203 height 20
click at [185, 136] on div "Statik" at bounding box center [235, 142] width 203 height 17
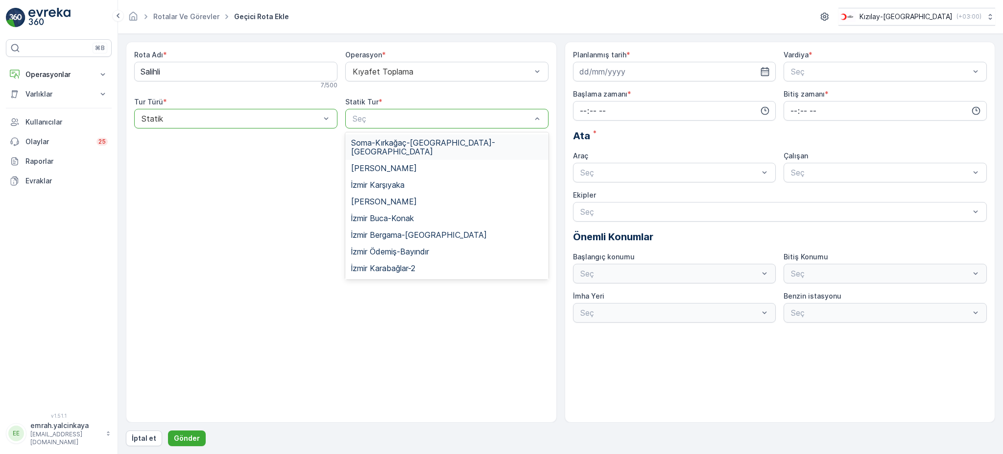
drag, startPoint x: 421, startPoint y: 121, endPoint x: 416, endPoint y: 132, distance: 11.8
click at [385, 197] on span "Manisa Salihli" at bounding box center [384, 201] width 66 height 9
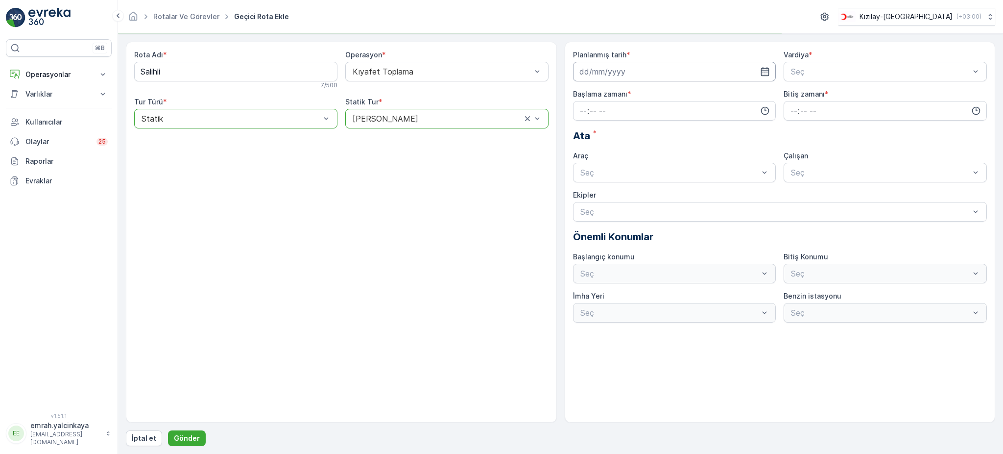
click at [637, 76] on input at bounding box center [674, 72] width 203 height 20
click at [640, 155] on div "9" at bounding box center [642, 154] width 16 height 16
type input "09.10.2025"
click at [809, 112] on span "B Vardiyası (Gece)" at bounding box center [824, 112] width 68 height 9
click at [718, 115] on input "time" at bounding box center [674, 111] width 203 height 20
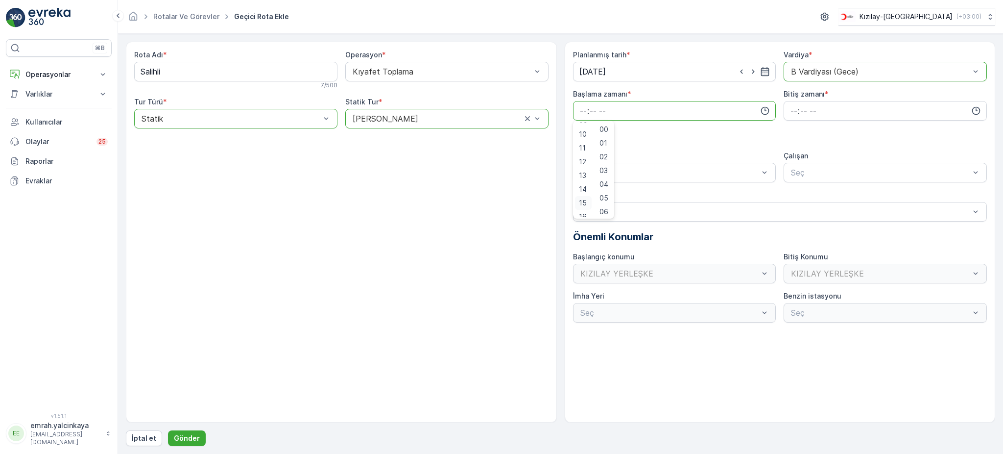
scroll to position [139, 0]
click at [584, 196] on span "15" at bounding box center [583, 197] width 8 height 10
click at [607, 210] on span "30" at bounding box center [604, 210] width 8 height 10
type input "15:30"
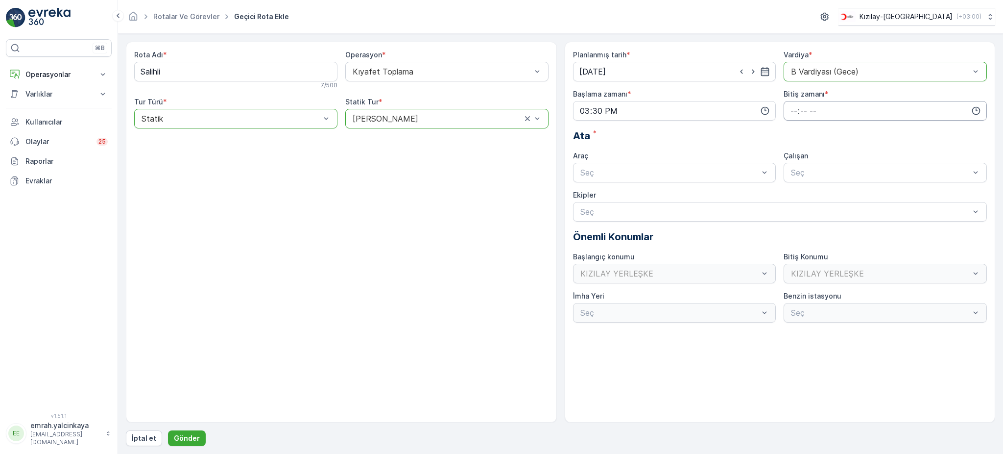
click at [788, 110] on input "time" at bounding box center [885, 111] width 203 height 20
click at [796, 124] on span "00" at bounding box center [794, 129] width 9 height 10
type input "00:00"
click at [726, 192] on div "06 DCG 302 Meşgul" at bounding box center [674, 196] width 203 height 17
drag, startPoint x: 820, startPoint y: 193, endPoint x: 653, endPoint y: 227, distance: 170.8
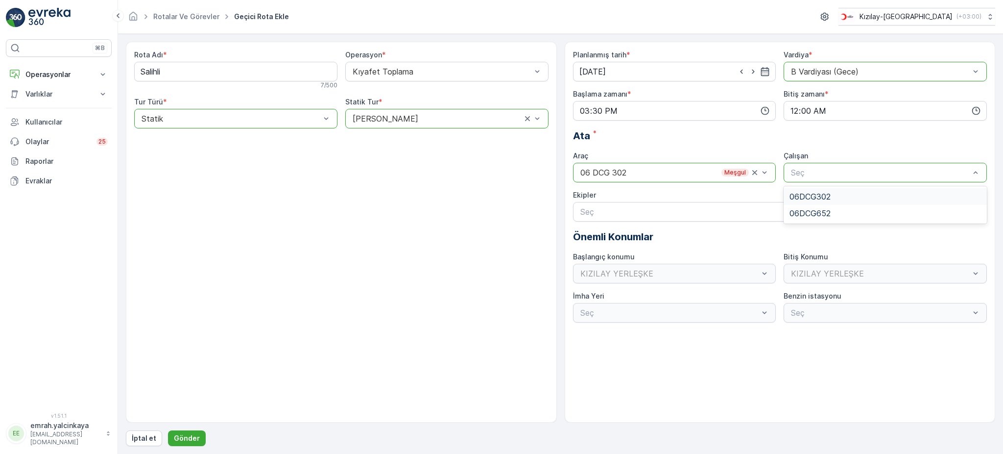
click at [819, 194] on span "06DCG302" at bounding box center [810, 196] width 41 height 9
click at [189, 440] on p "Gönder" at bounding box center [187, 438] width 26 height 10
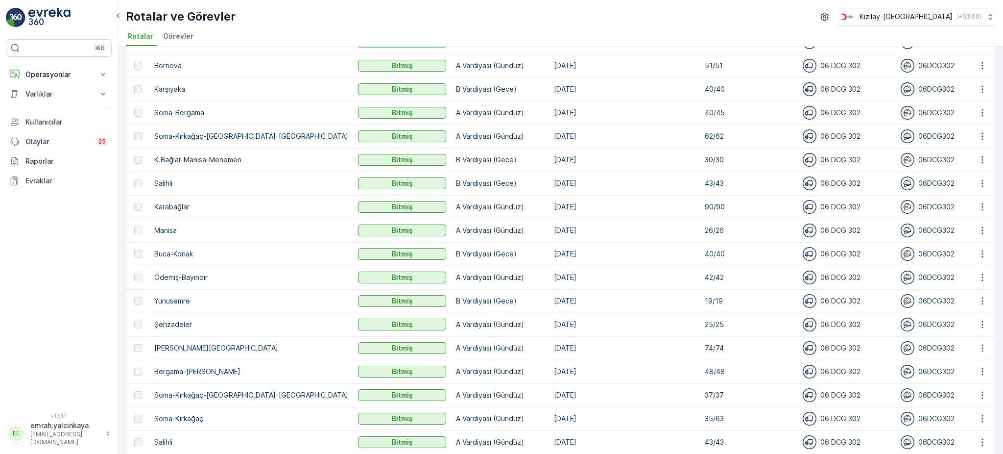
scroll to position [326, 0]
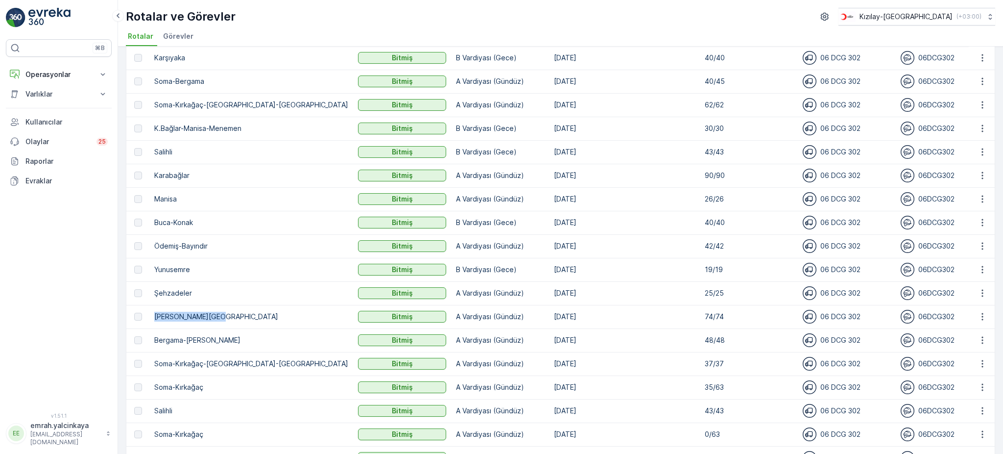
drag, startPoint x: 155, startPoint y: 314, endPoint x: 233, endPoint y: 319, distance: 78.6
click at [233, 319] on p "Karşıyaka-Bornova" at bounding box center [251, 317] width 194 height 10
copy p "Karşıyaka-Bornova"
click at [169, 319] on p "Karşıyaka-Bornova" at bounding box center [251, 317] width 194 height 10
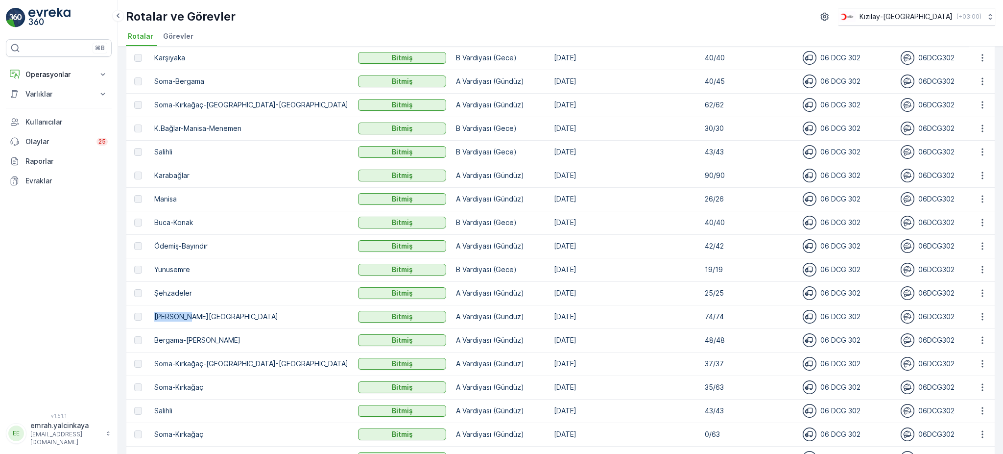
scroll to position [0, 0]
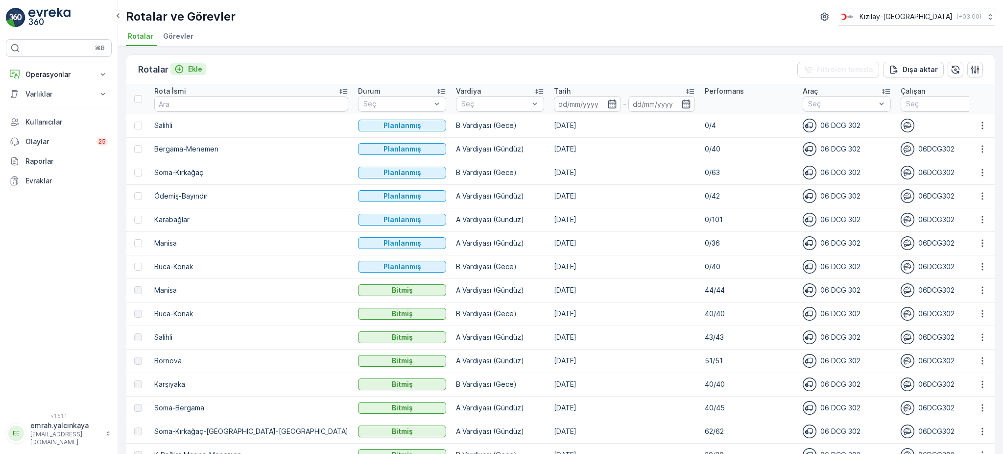
click at [189, 70] on p "Ekle" at bounding box center [195, 69] width 14 height 10
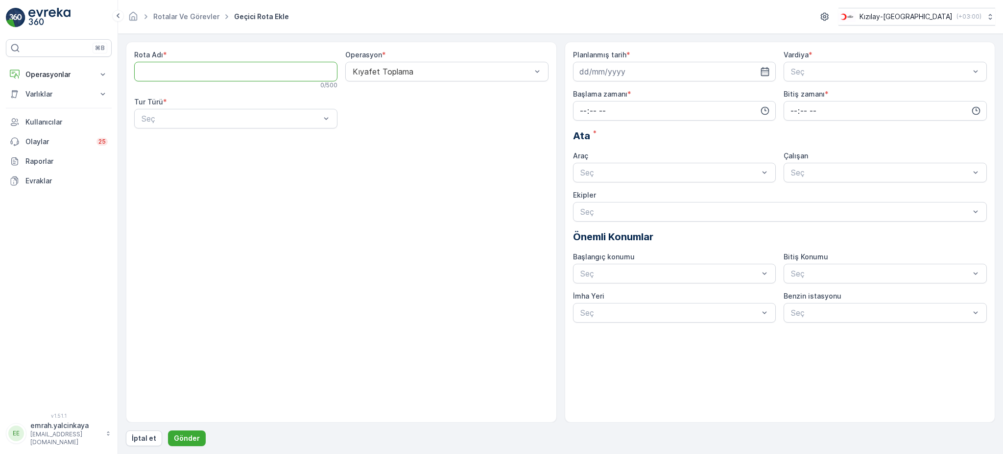
paste Adı "Karşıyaka"
type Adı "Karşıyaka"
click at [179, 125] on div "Seç" at bounding box center [235, 119] width 203 height 20
click at [187, 143] on div "Statik" at bounding box center [236, 142] width 192 height 9
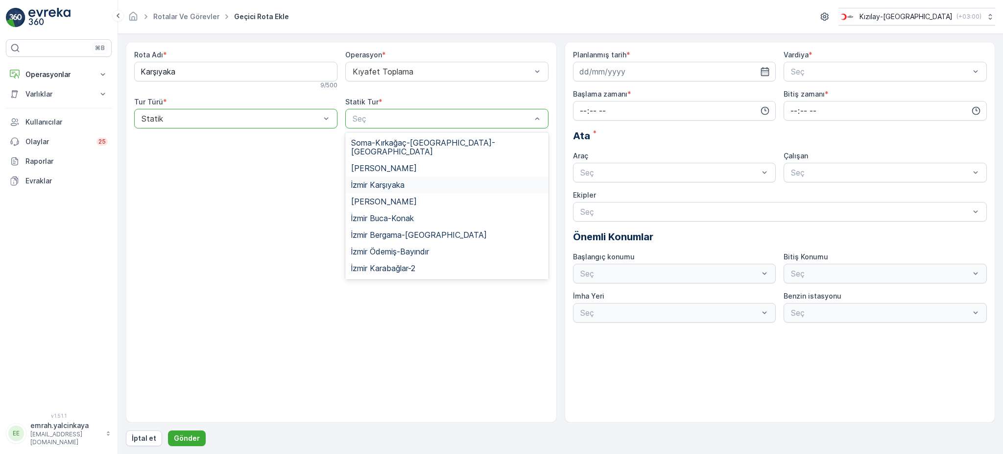
click at [412, 180] on div "İzmir Karşıyaka" at bounding box center [447, 184] width 192 height 9
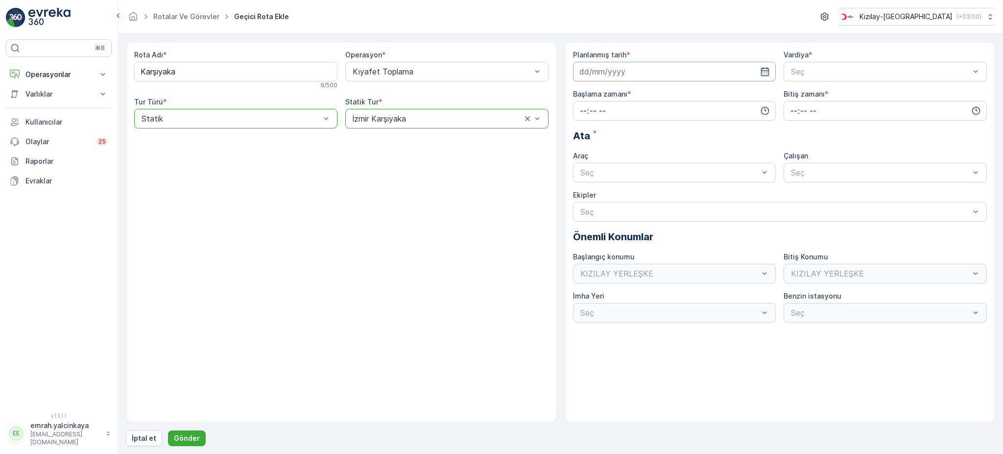
click at [626, 70] on input at bounding box center [674, 72] width 203 height 20
click at [662, 157] on div "10" at bounding box center [660, 154] width 16 height 16
type input "10.10.2025"
click at [826, 96] on span "A Vardiyası (Gündüz)" at bounding box center [828, 95] width 76 height 9
click at [656, 114] on input "time" at bounding box center [674, 111] width 203 height 20
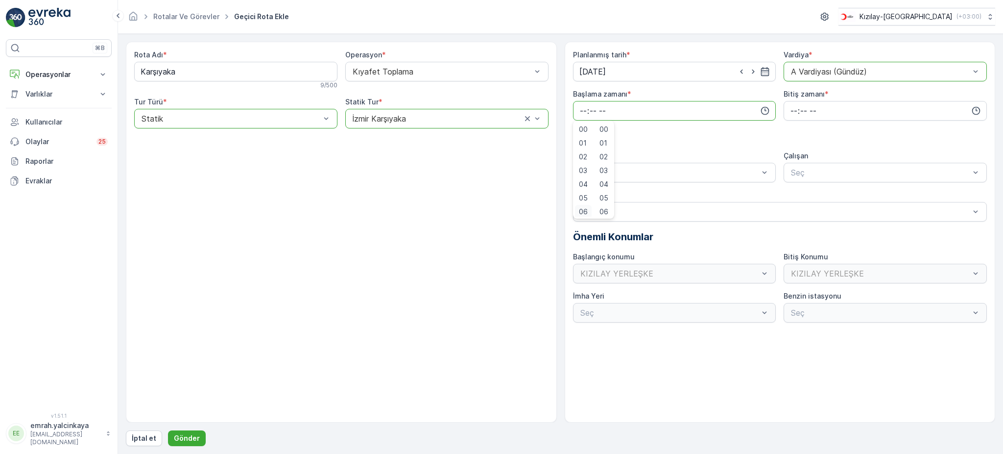
scroll to position [2, 0]
click at [583, 210] on span "06" at bounding box center [583, 210] width 9 height 10
type input "06:00"
click at [792, 113] on input "time" at bounding box center [885, 111] width 203 height 20
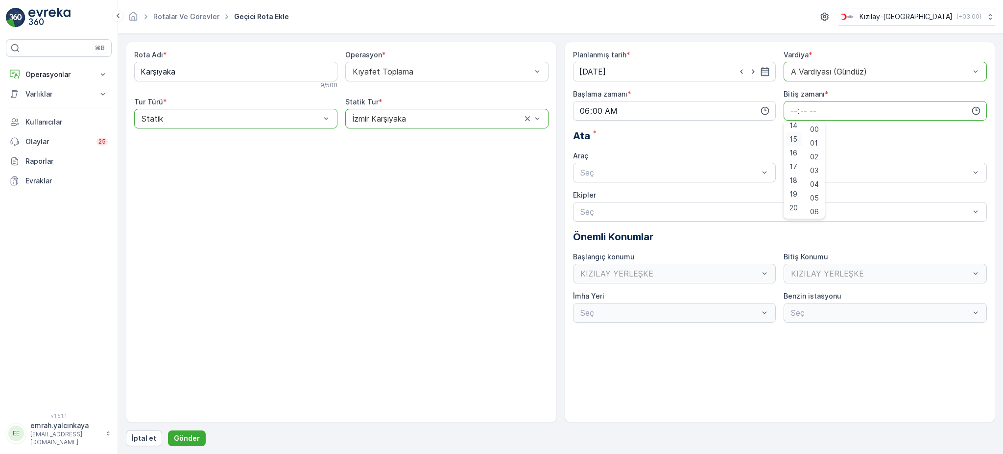
click at [793, 137] on span "15" at bounding box center [794, 139] width 8 height 10
type input "15:00"
drag, startPoint x: 618, startPoint y: 197, endPoint x: 715, endPoint y: 202, distance: 97.6
click at [618, 198] on span "06 DCG 302" at bounding box center [602, 196] width 46 height 9
drag, startPoint x: 822, startPoint y: 193, endPoint x: 635, endPoint y: 272, distance: 202.6
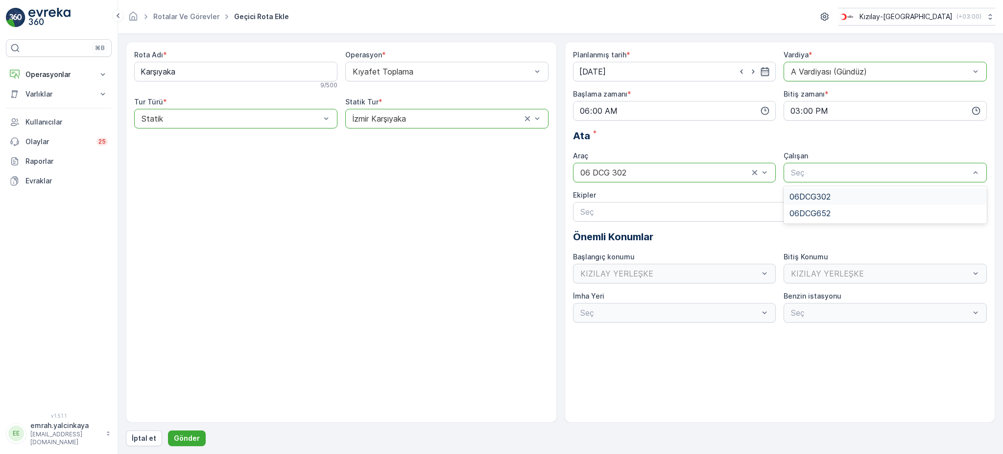
click at [821, 193] on span "06DCG302" at bounding box center [810, 196] width 41 height 9
click at [176, 442] on p "Gönder" at bounding box center [187, 438] width 26 height 10
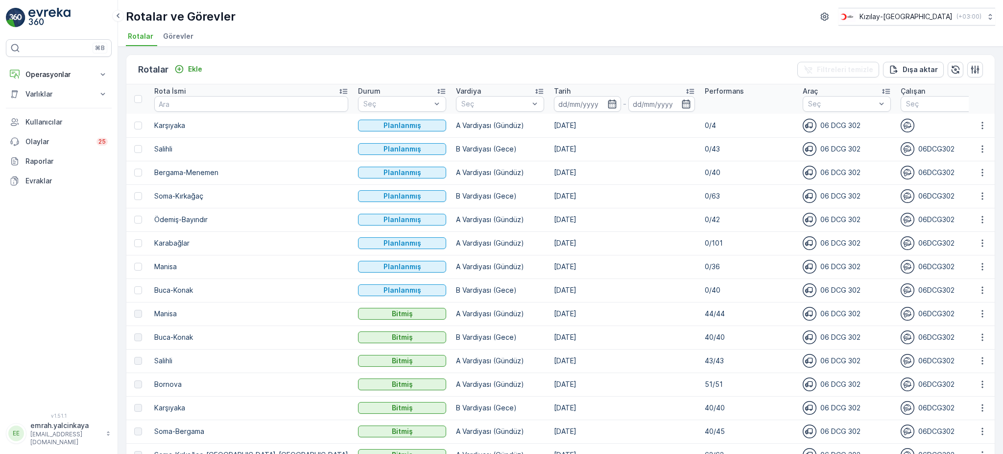
click at [167, 381] on p "Bornova" at bounding box center [251, 384] width 194 height 10
copy p "Bornova"
click at [188, 69] on p "Ekle" at bounding box center [195, 69] width 14 height 10
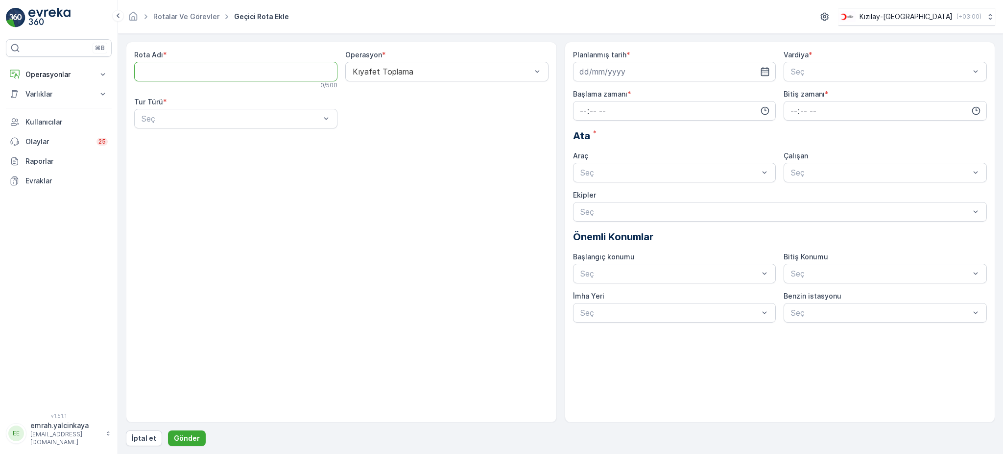
paste Adı "Bornova"
type Adı "Bornova"
click at [187, 142] on div "Statik" at bounding box center [236, 142] width 192 height 9
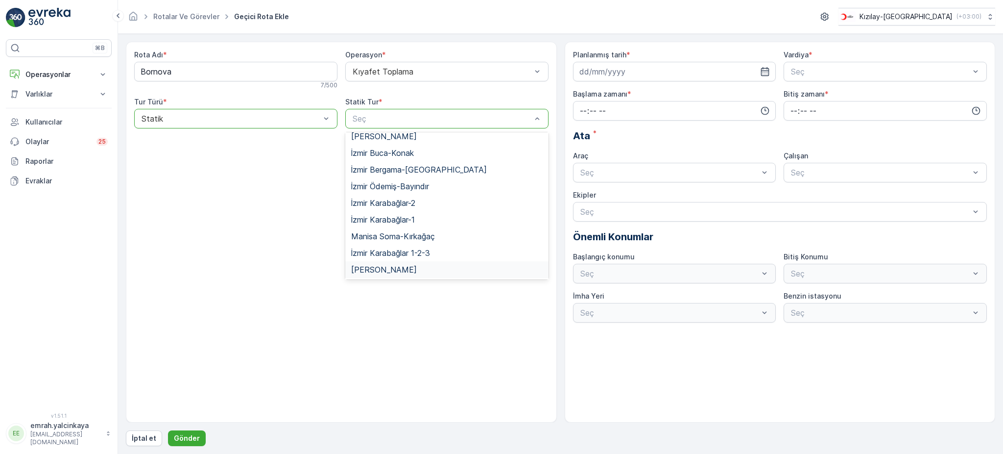
scroll to position [107, 0]
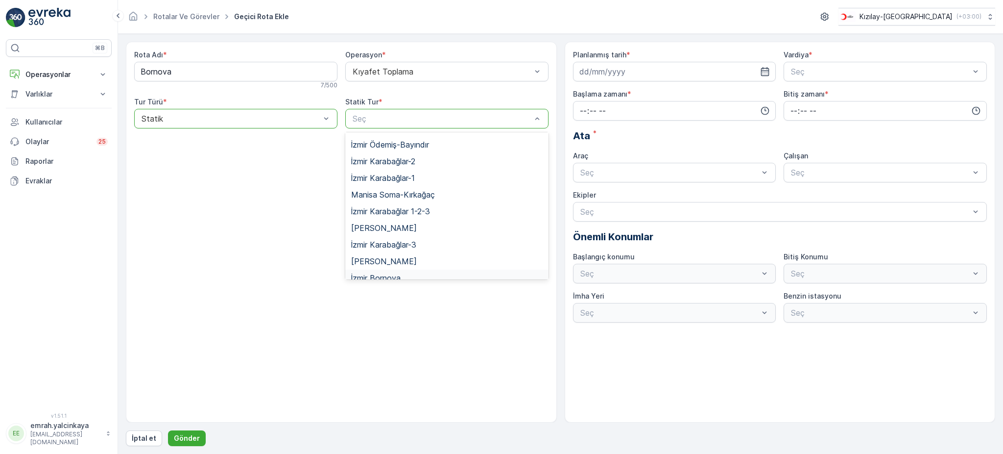
click at [414, 273] on div "İzmir Bornova" at bounding box center [447, 277] width 192 height 9
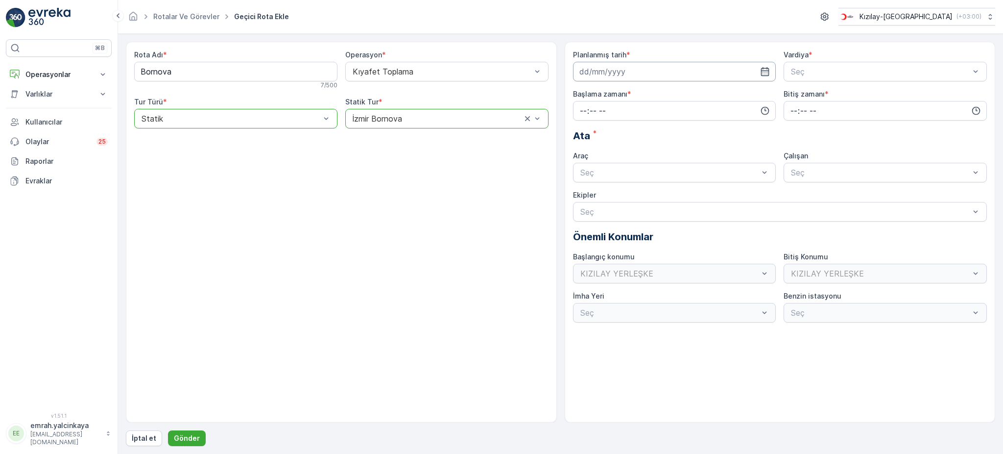
click at [635, 78] on input at bounding box center [674, 72] width 203 height 20
click at [664, 154] on div "10" at bounding box center [660, 154] width 16 height 16
type input "10.10.2025"
drag, startPoint x: 826, startPoint y: 112, endPoint x: 731, endPoint y: 114, distance: 95.6
click at [824, 113] on span "B Vardiyası (Gece)" at bounding box center [824, 112] width 68 height 9
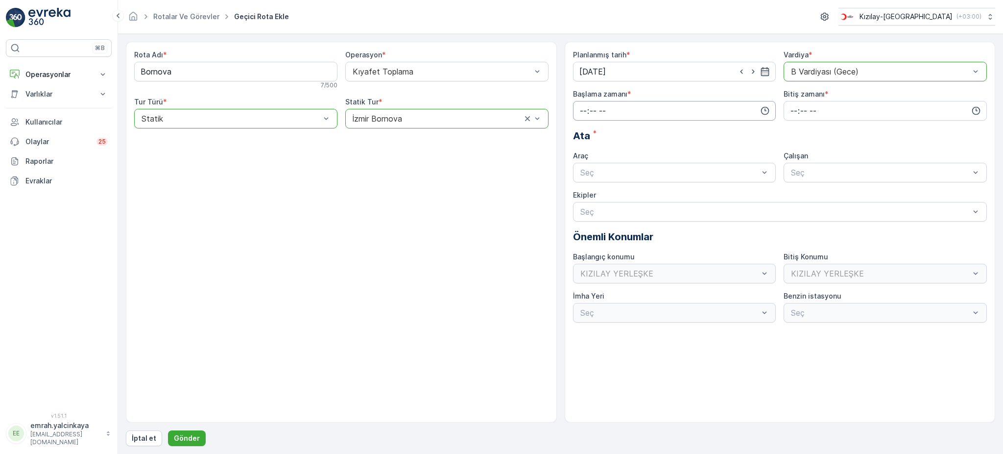
click at [708, 108] on input "time" at bounding box center [674, 111] width 203 height 20
drag, startPoint x: 586, startPoint y: 198, endPoint x: 605, endPoint y: 189, distance: 21.3
click at [586, 197] on span "06" at bounding box center [583, 196] width 9 height 10
type input "06:00"
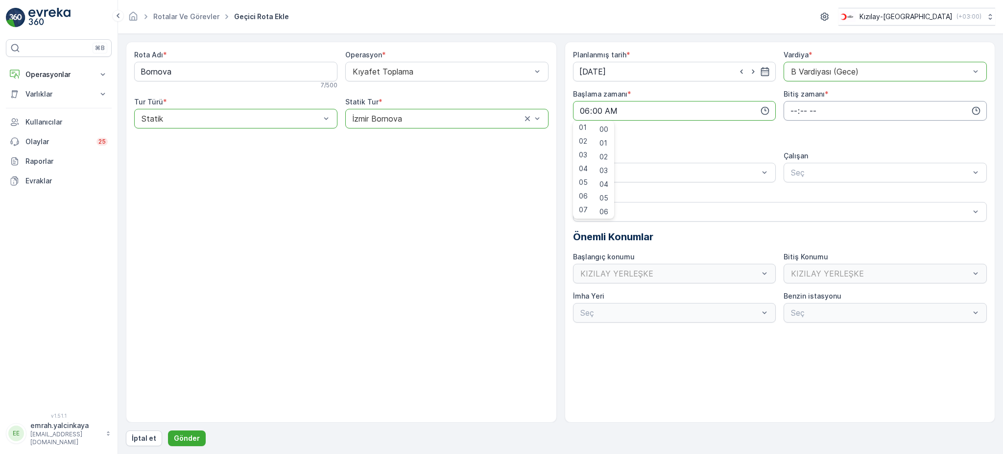
click at [794, 115] on input "time" at bounding box center [885, 111] width 203 height 20
click at [796, 130] on span "00" at bounding box center [794, 129] width 9 height 10
type input "00:00"
click at [583, 115] on input "06:00" at bounding box center [674, 111] width 203 height 20
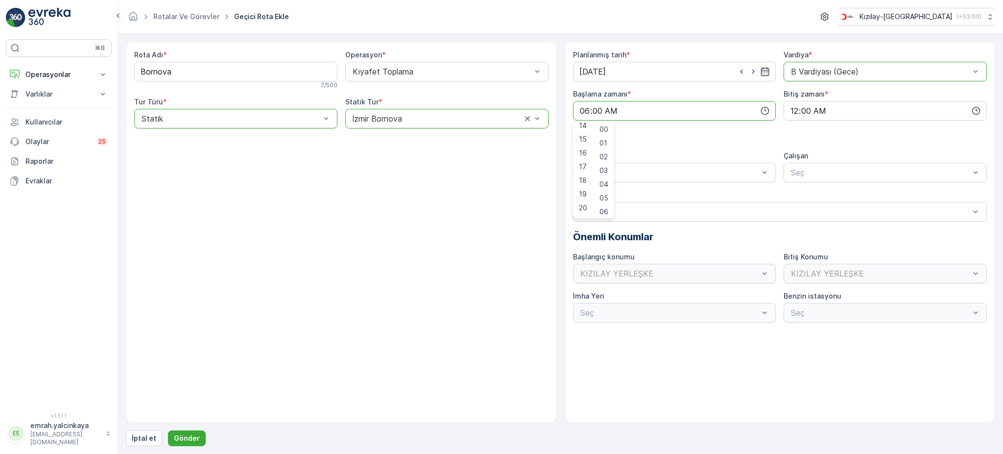
click at [584, 139] on span "15" at bounding box center [583, 139] width 8 height 10
click at [607, 151] on span "30" at bounding box center [604, 149] width 8 height 10
type input "15:30"
drag, startPoint x: 637, startPoint y: 194, endPoint x: 651, endPoint y: 194, distance: 14.2
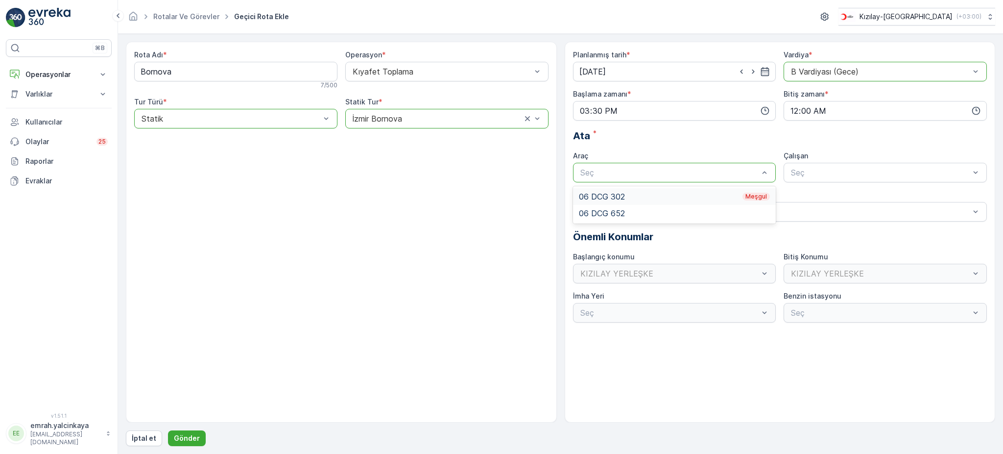
click at [640, 194] on div "06 DCG 302 Meşgul" at bounding box center [675, 196] width 192 height 9
click at [821, 193] on span "06DCG302" at bounding box center [810, 196] width 41 height 9
click at [177, 435] on p "Gönder" at bounding box center [187, 438] width 26 height 10
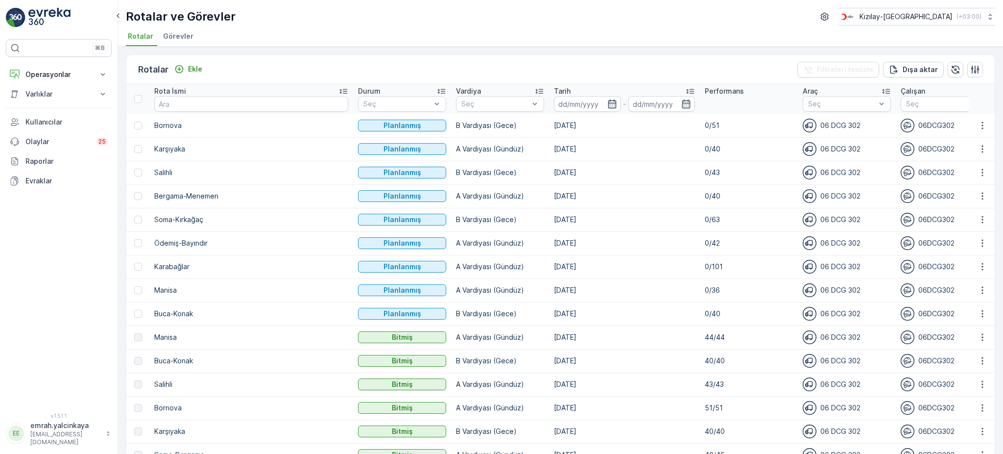
click at [456, 90] on p "Vardiya" at bounding box center [468, 91] width 25 height 10
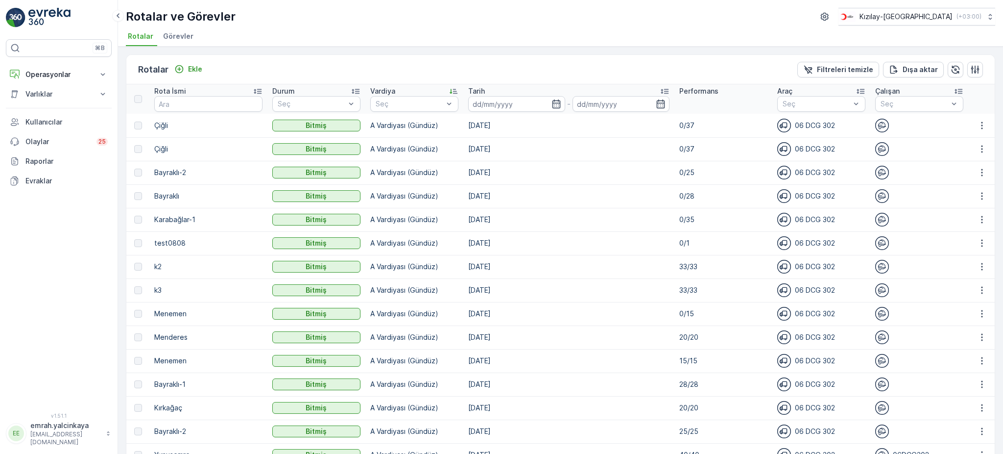
click at [378, 86] on p "Vardiya" at bounding box center [382, 91] width 25 height 10
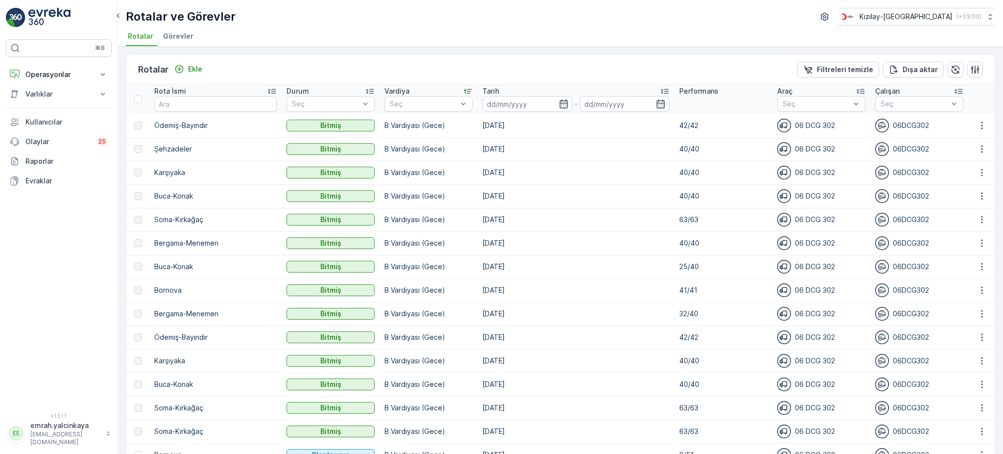
click at [482, 89] on p "Tarih" at bounding box center [490, 91] width 17 height 10
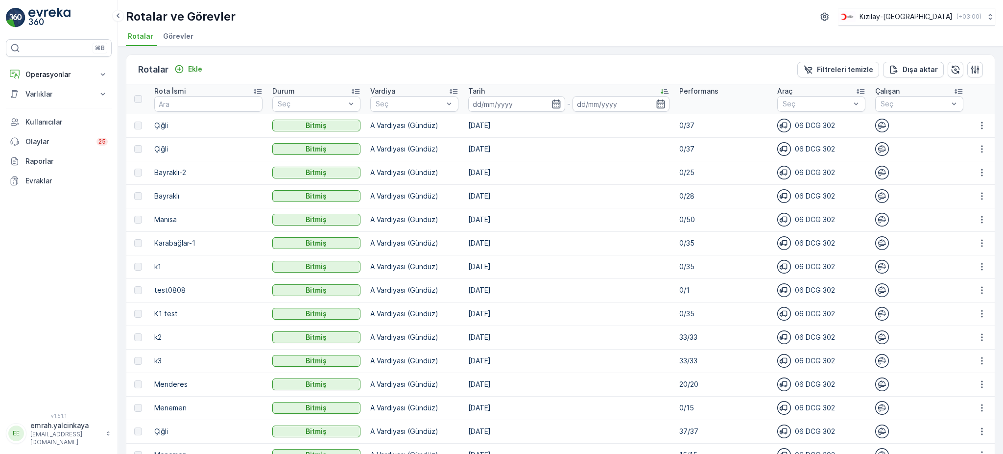
click at [476, 89] on p "Tarih" at bounding box center [476, 91] width 17 height 10
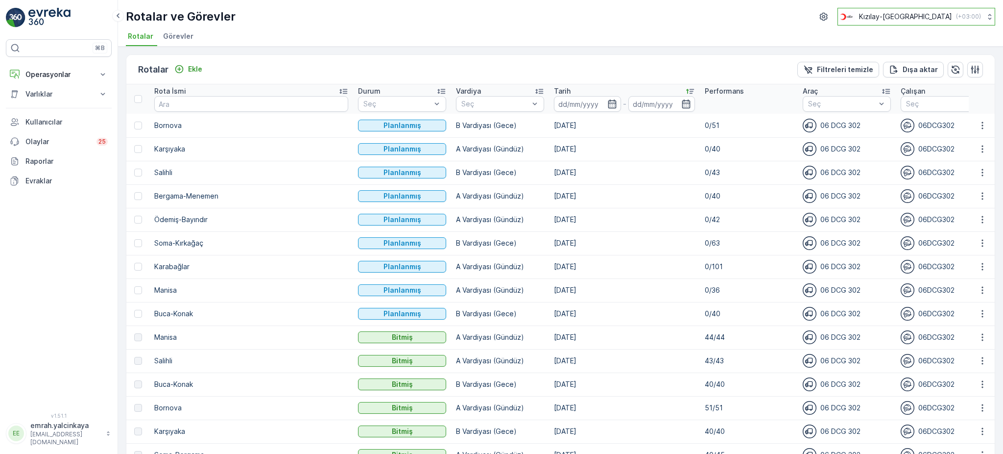
click at [855, 14] on img at bounding box center [846, 16] width 17 height 11
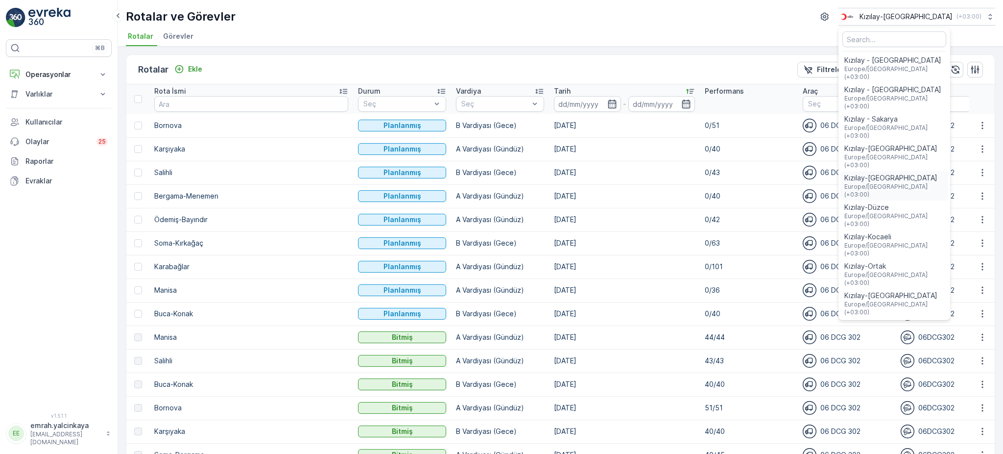
click at [938, 173] on span "Kızılay-[GEOGRAPHIC_DATA]" at bounding box center [894, 178] width 100 height 10
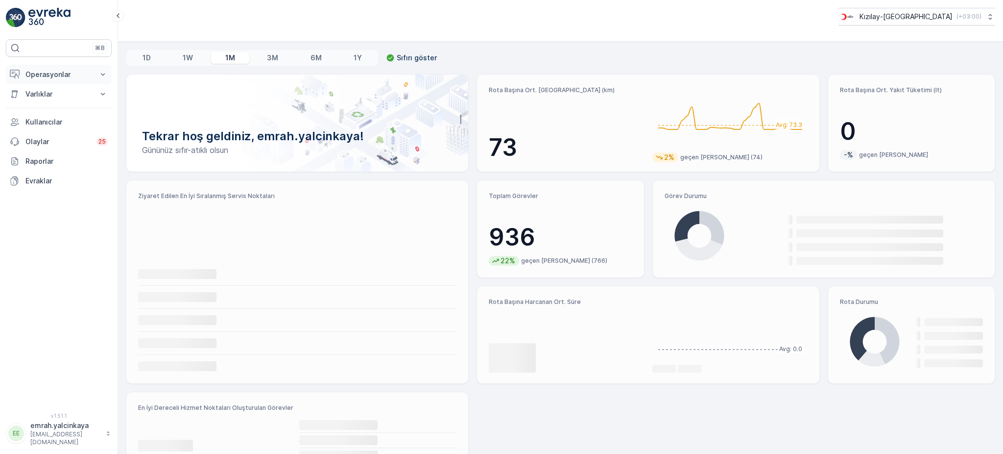
click at [60, 74] on p "Operasyonlar" at bounding box center [58, 75] width 67 height 10
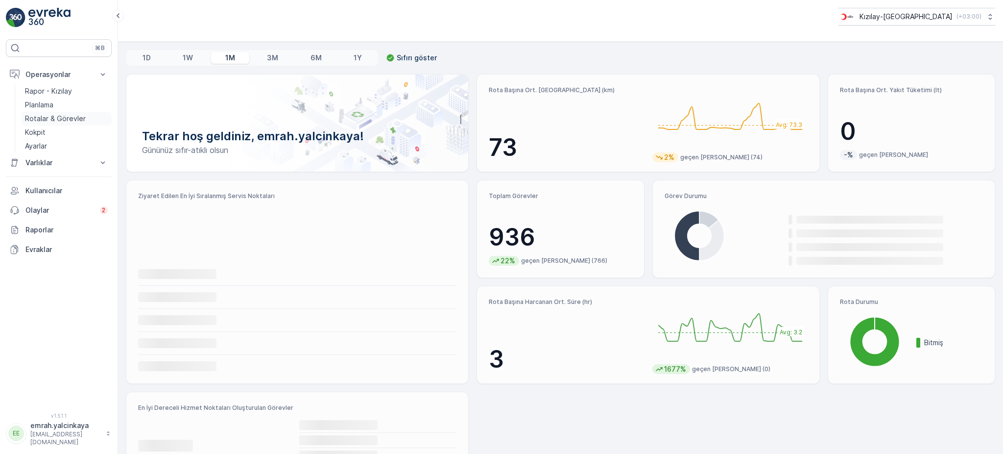
click at [59, 118] on p "Rotalar & Görevler" at bounding box center [55, 119] width 61 height 10
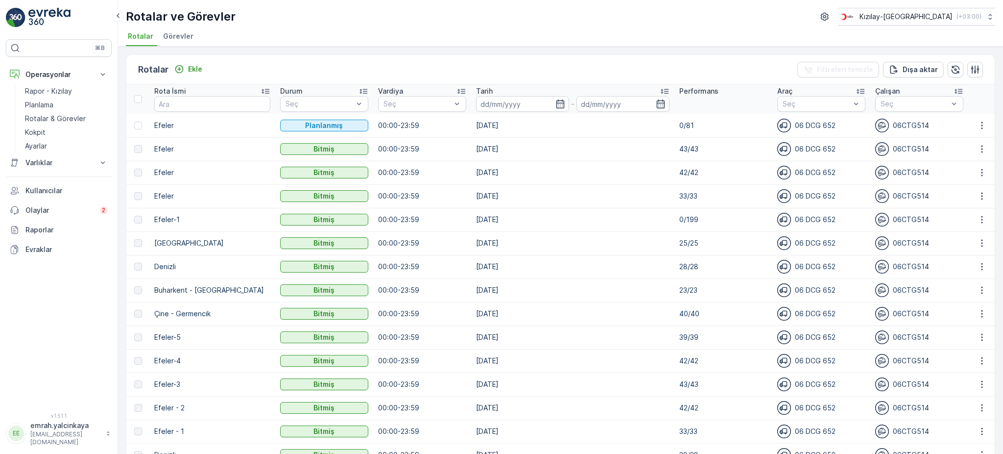
click at [295, 67] on div "Rotalar Ekle Filtreleri temizle Dışa aktar" at bounding box center [560, 69] width 868 height 29
